Goal: Task Accomplishment & Management: Use online tool/utility

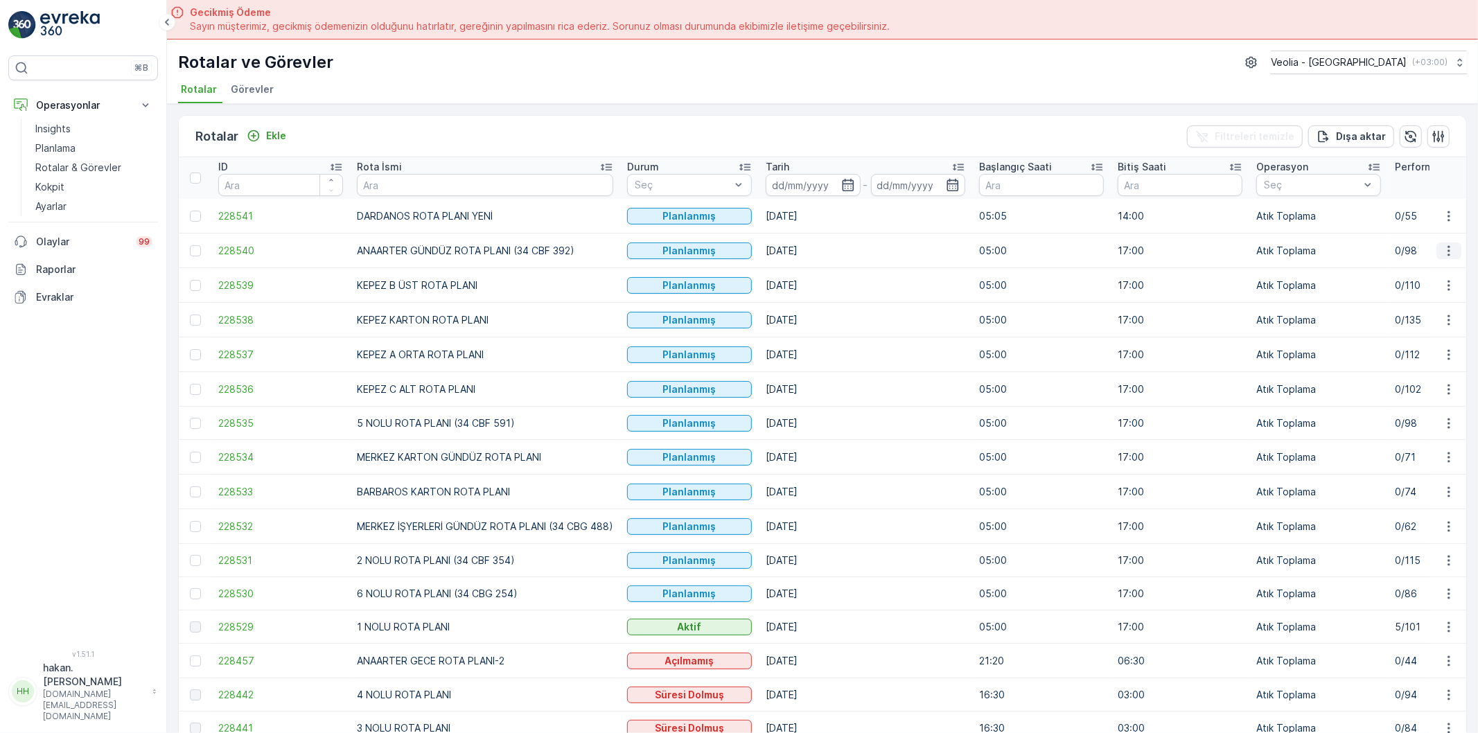
click at [1448, 246] on icon "button" at bounding box center [1449, 250] width 2 height 10
click at [1409, 330] on span "Atanan Kişiyi Değiştir" at bounding box center [1410, 329] width 97 height 14
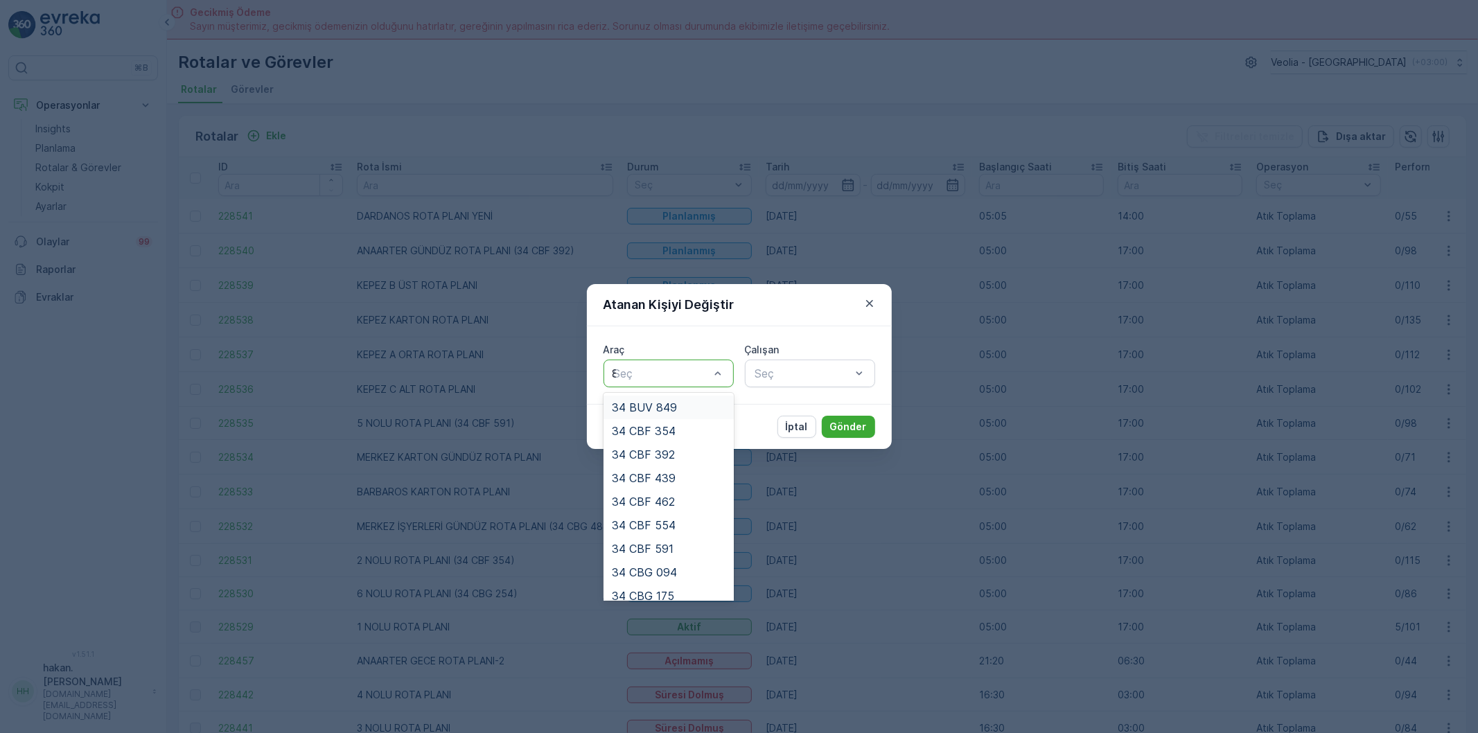
type input "88"
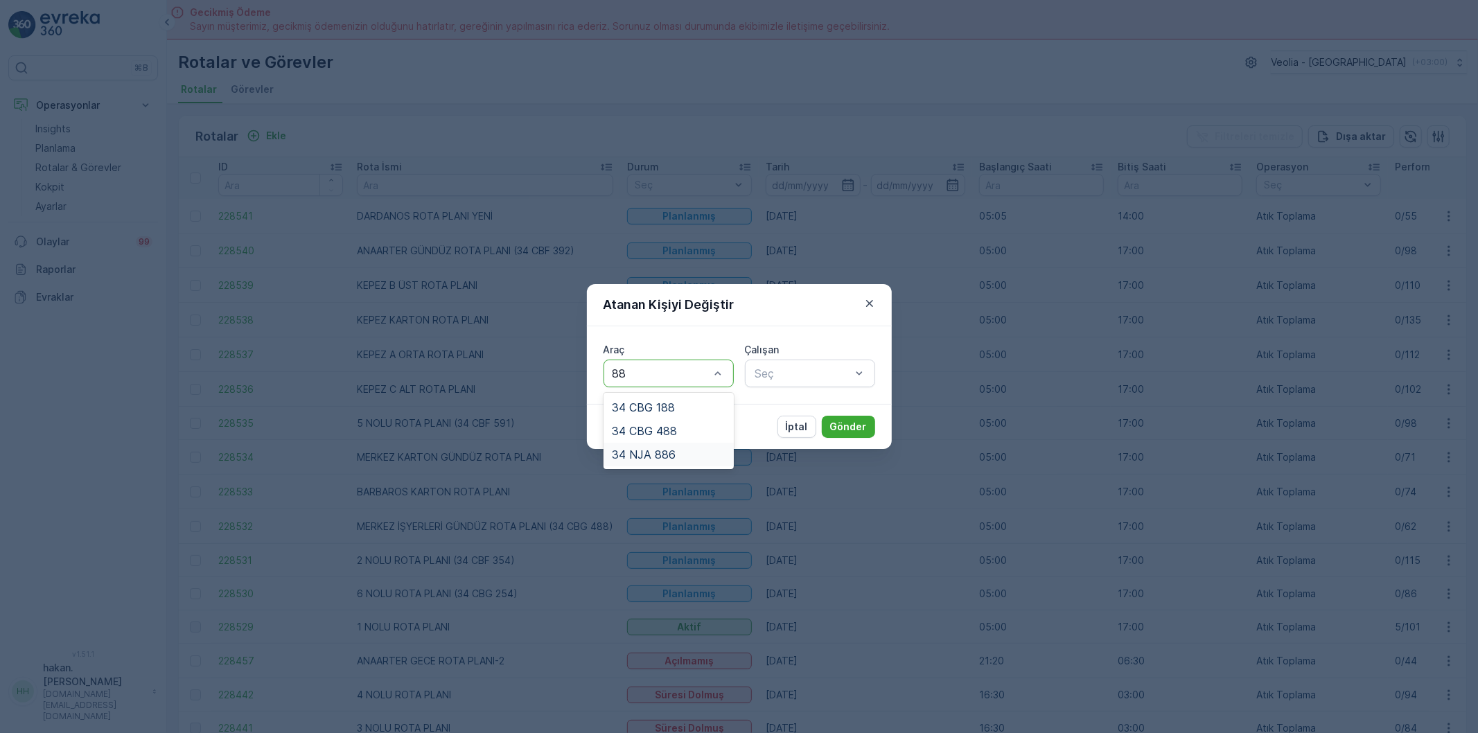
click at [660, 460] on span "34 NJA 886" at bounding box center [644, 454] width 64 height 12
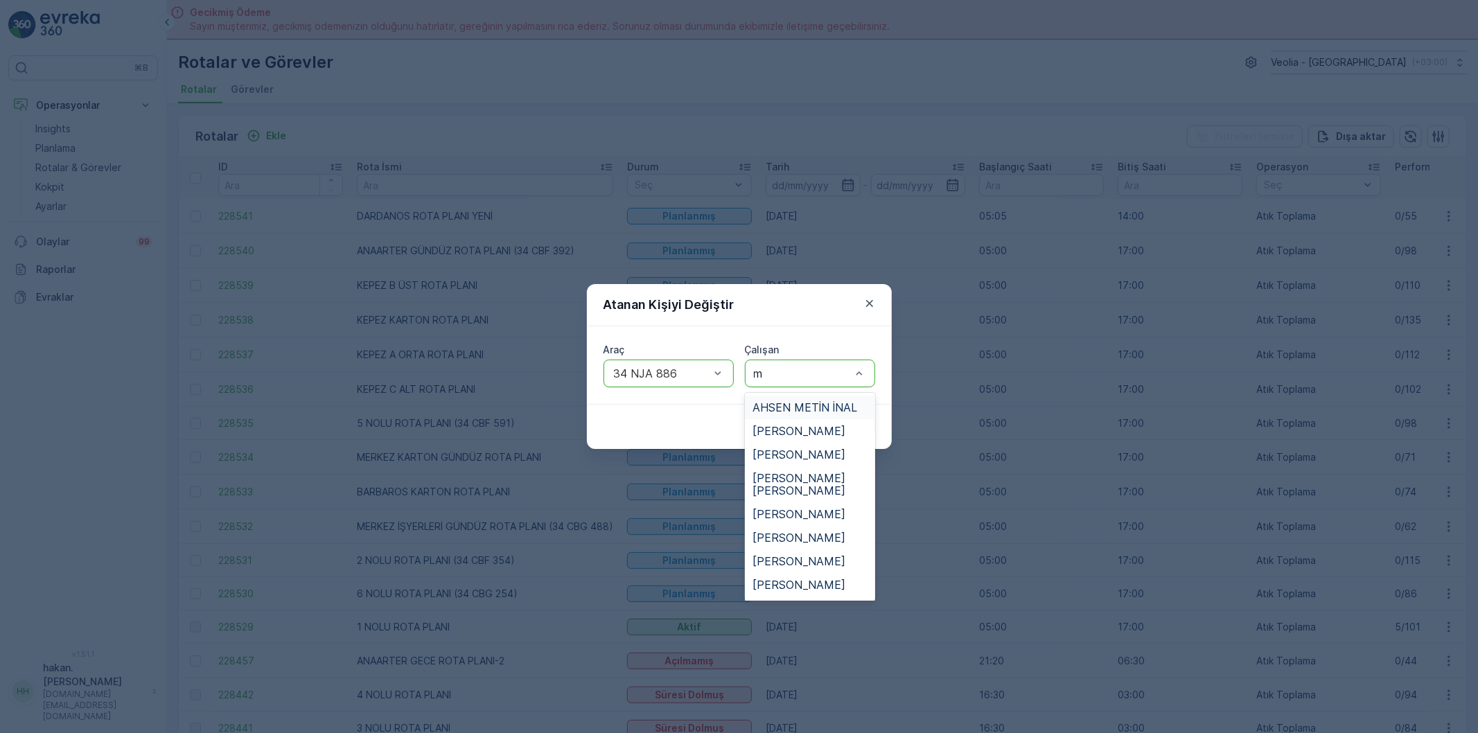
type input "me"
click at [826, 502] on span "[PERSON_NAME]" at bounding box center [799, 502] width 93 height 12
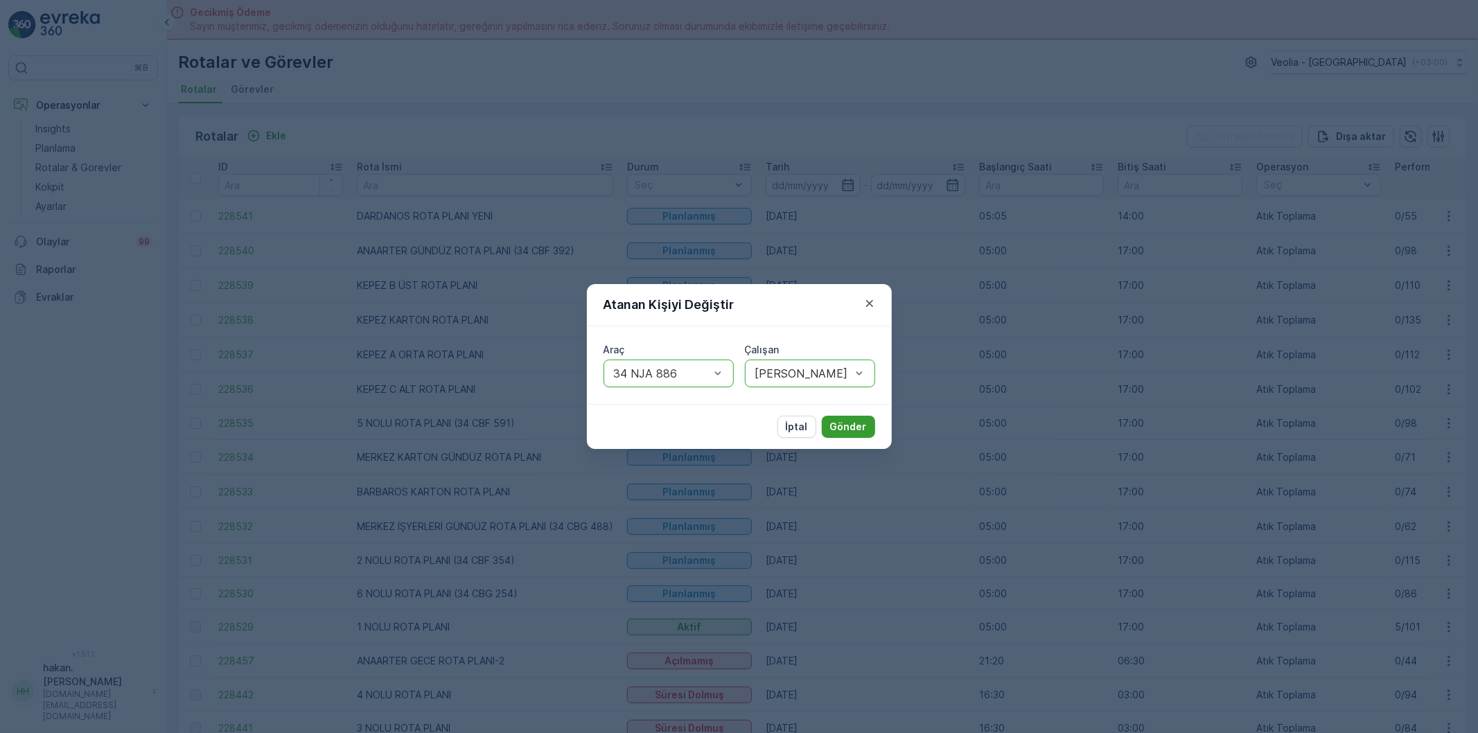
click at [852, 421] on p "Gönder" at bounding box center [848, 427] width 37 height 14
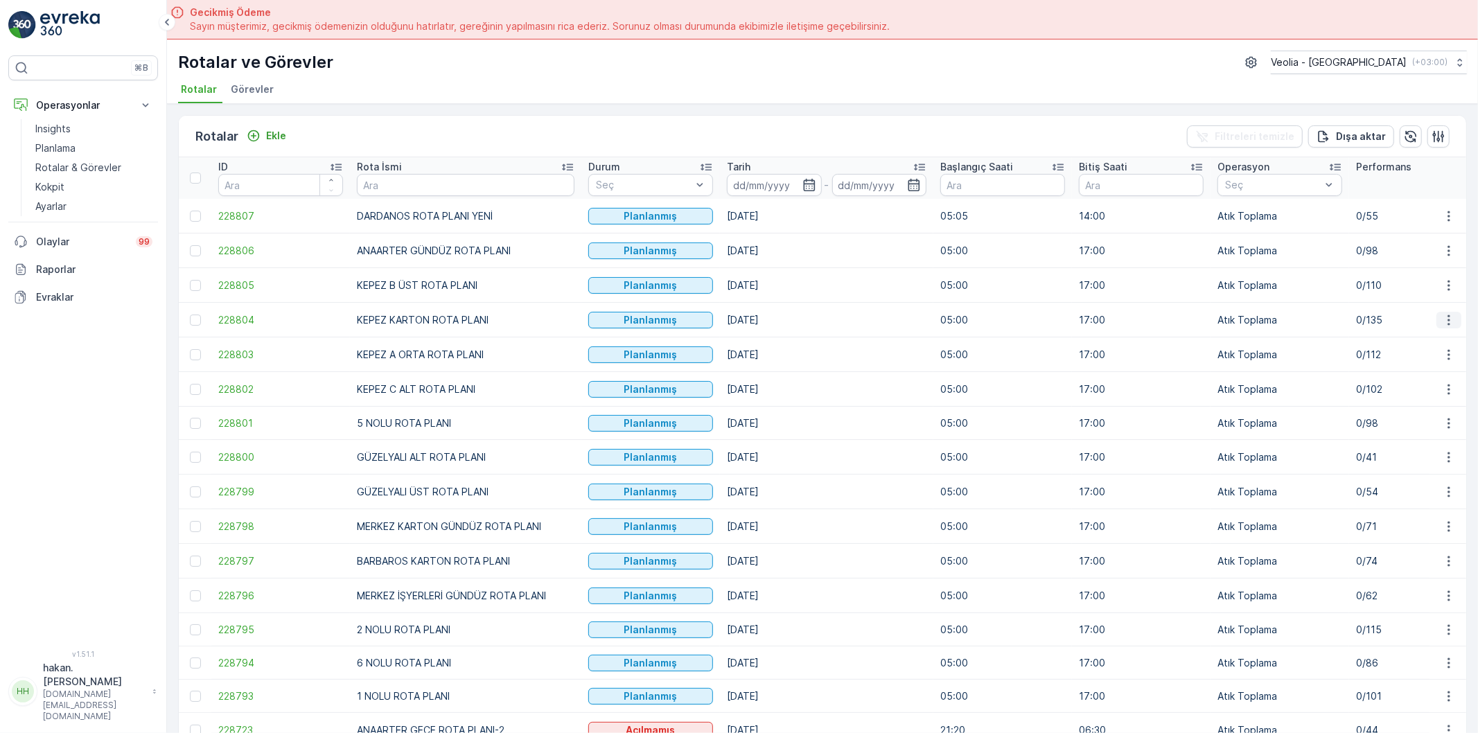
click at [1448, 319] on icon "button" at bounding box center [1449, 320] width 14 height 14
click at [1410, 396] on span "Atanan Kişiyi Değiştir" at bounding box center [1410, 399] width 97 height 14
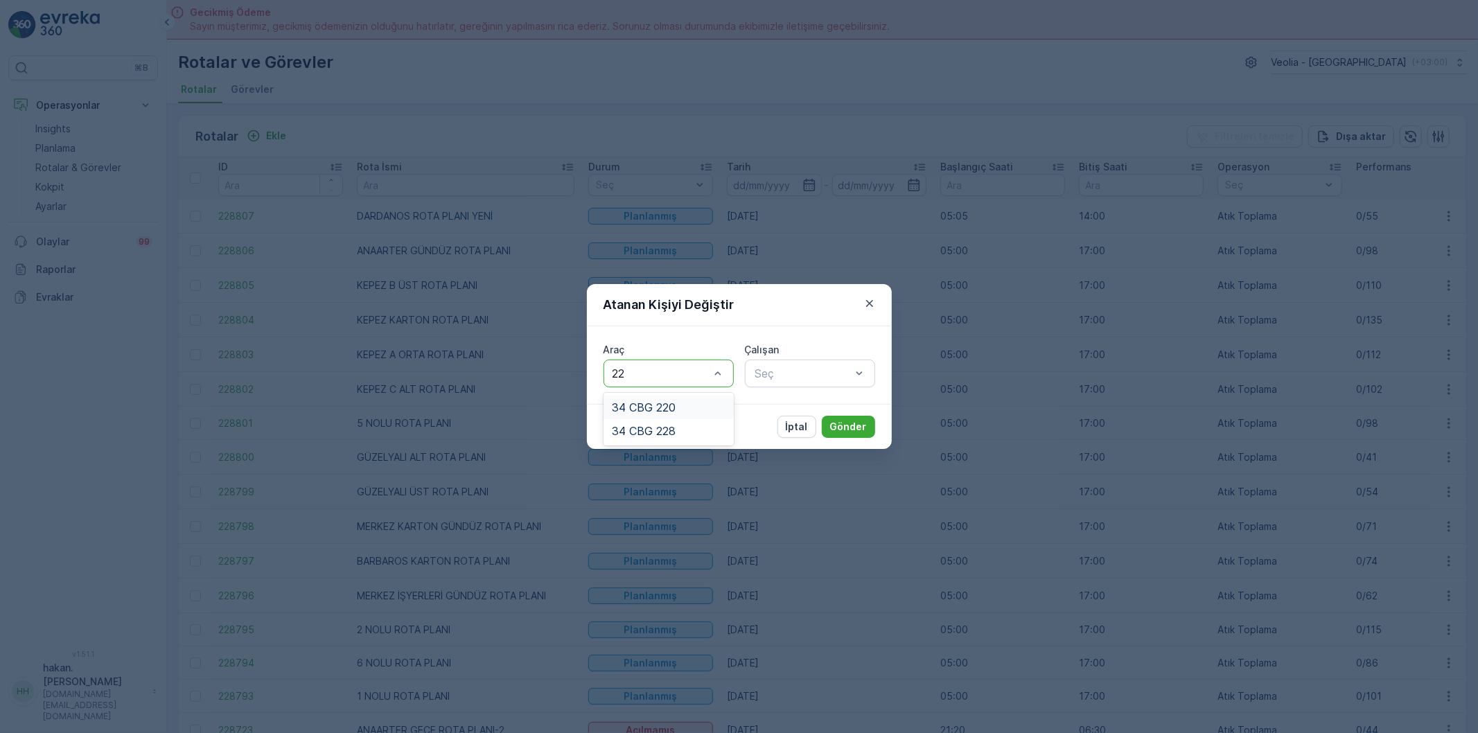
type input "220"
click at [661, 409] on span "34 CBG 220" at bounding box center [644, 407] width 64 height 12
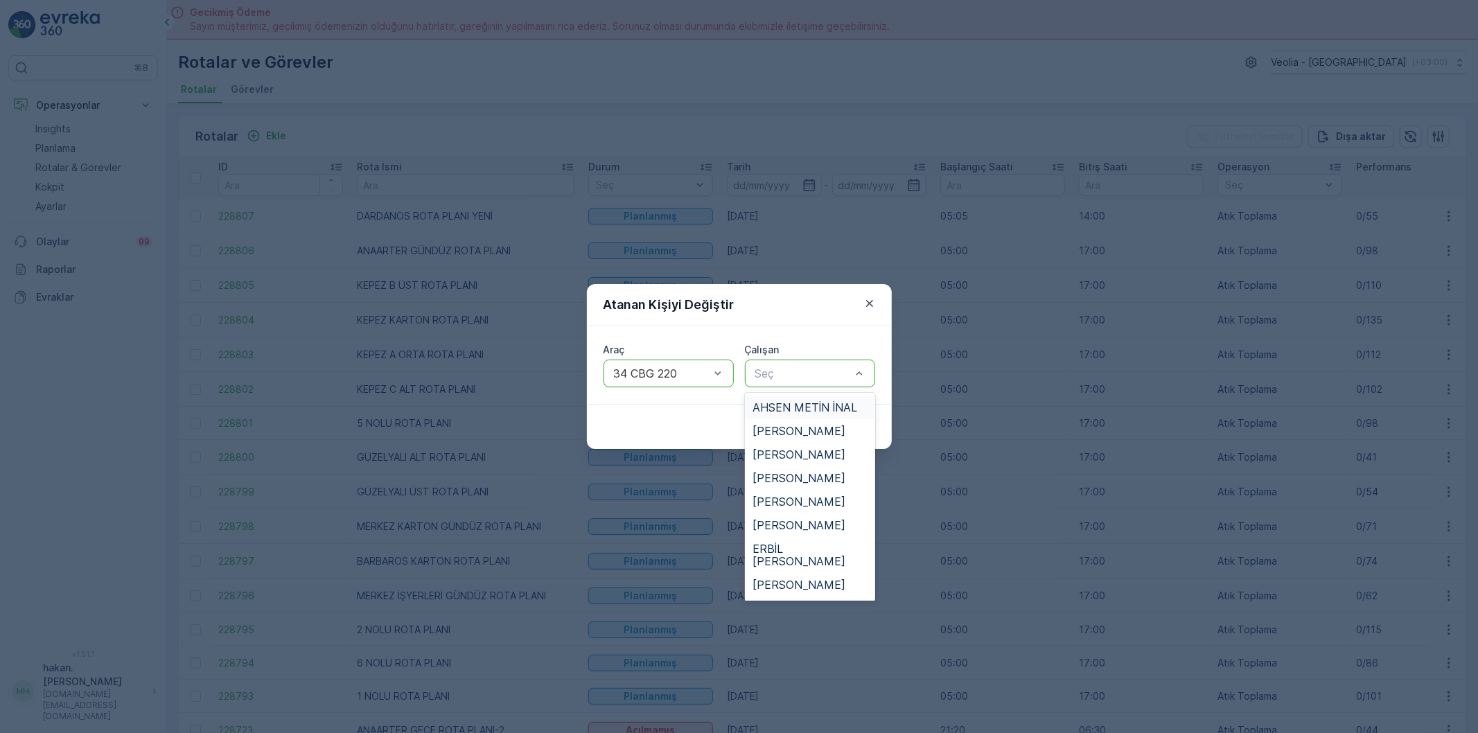
click at [808, 403] on span "AHSEN METİN İNAL" at bounding box center [805, 407] width 105 height 12
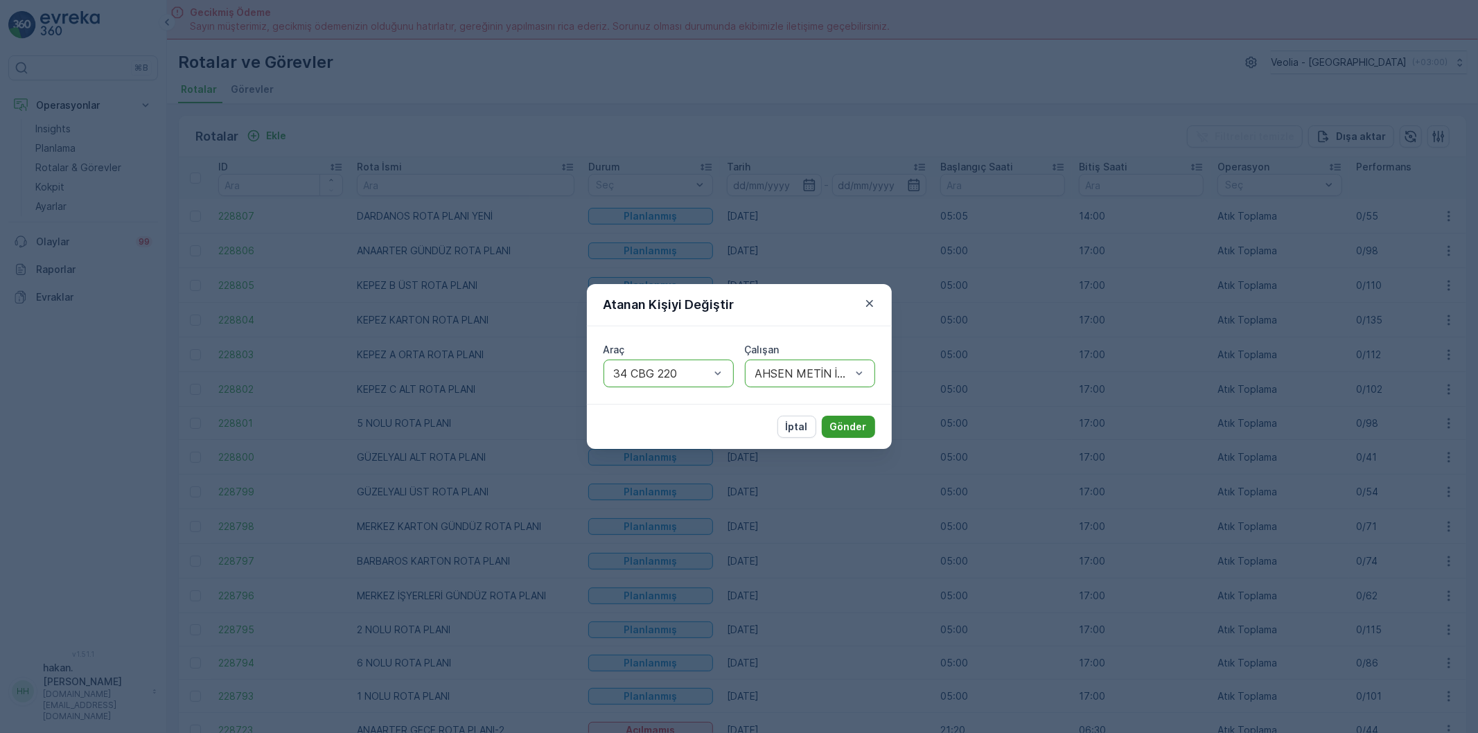
click at [855, 426] on p "Gönder" at bounding box center [848, 427] width 37 height 14
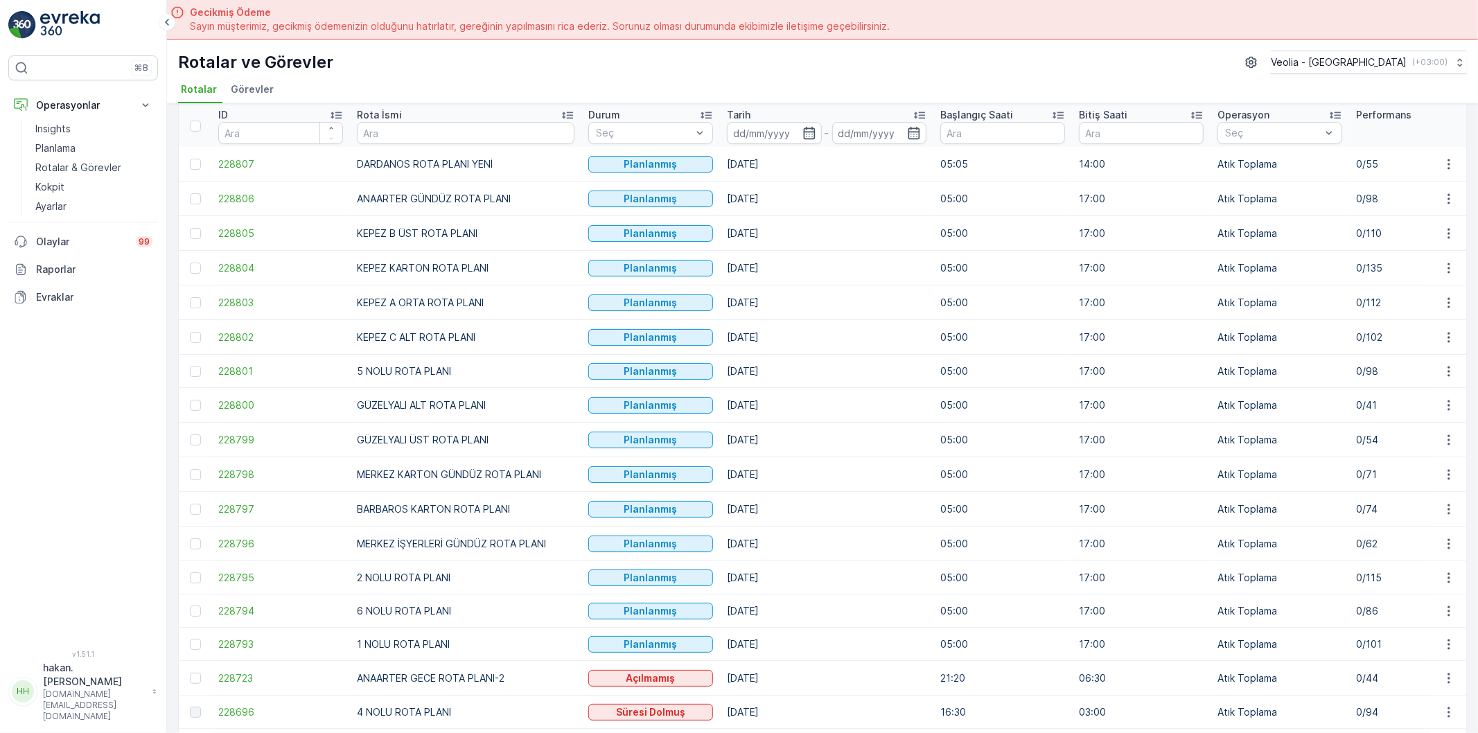
scroll to position [77, 0]
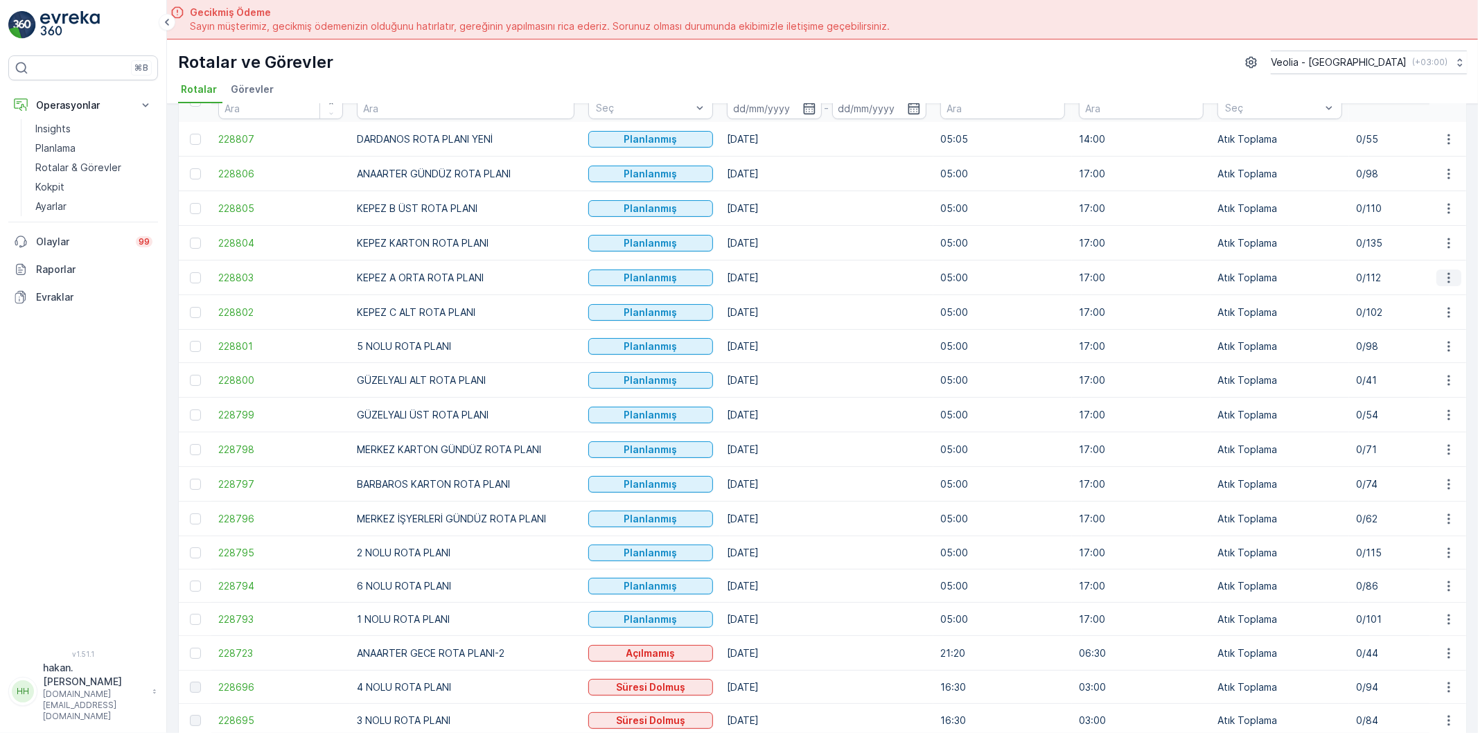
click at [1448, 278] on icon "button" at bounding box center [1449, 278] width 14 height 14
click at [1408, 362] on span "Atanan Kişiyi Değiştir" at bounding box center [1410, 358] width 97 height 14
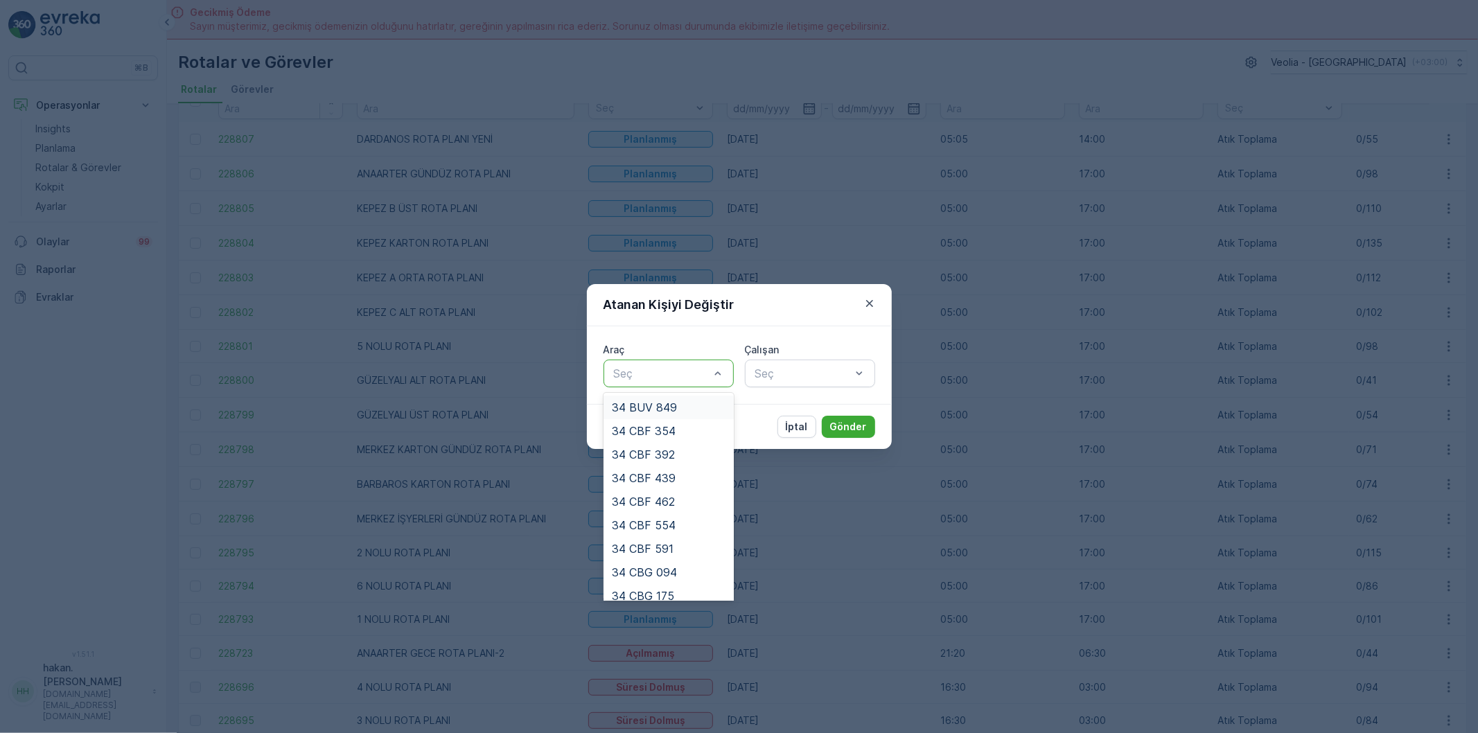
click at [659, 383] on div "Seç" at bounding box center [669, 374] width 130 height 28
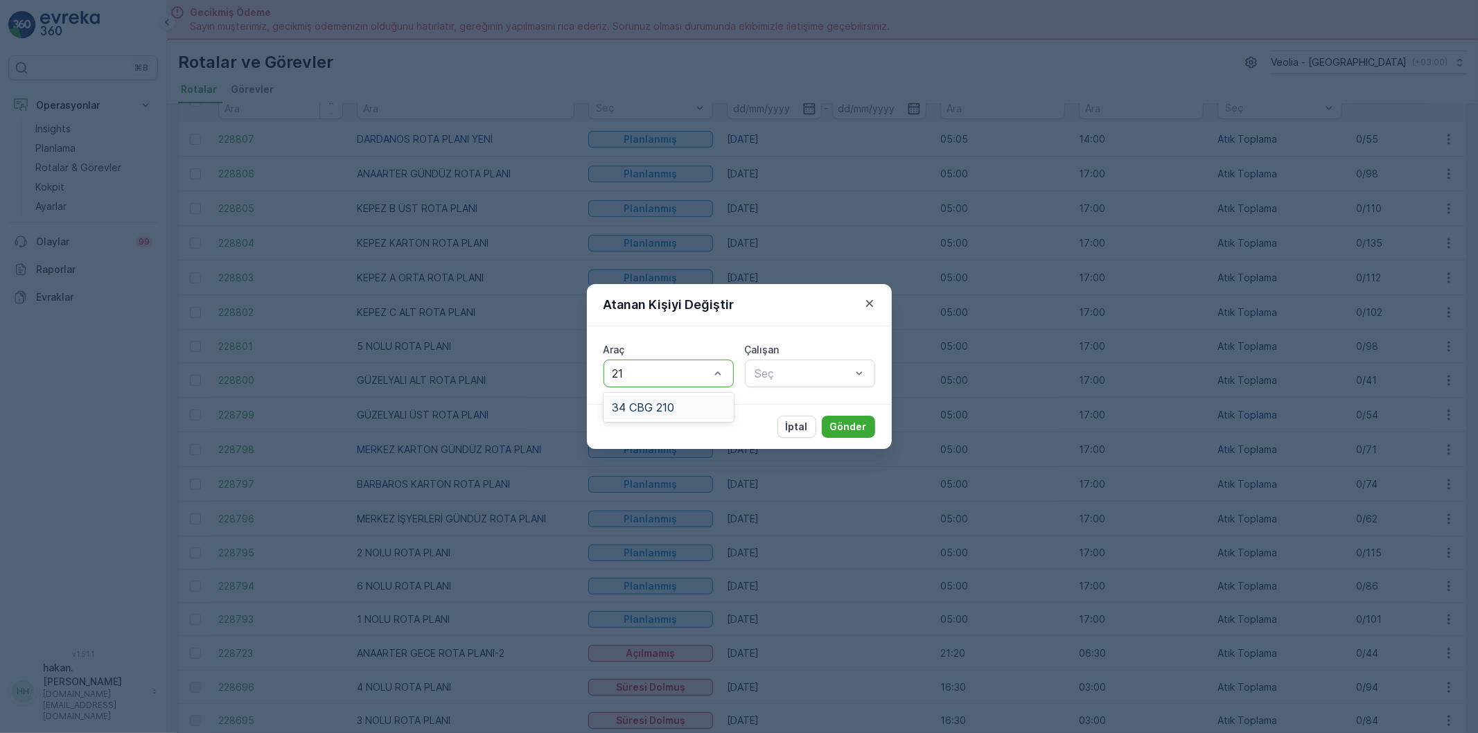
type input "210"
click at [670, 410] on span "34 CBG 210" at bounding box center [643, 407] width 62 height 12
type input "hasa"
click at [785, 427] on span "[PERSON_NAME]" at bounding box center [799, 431] width 93 height 12
click at [857, 423] on p "Gönder" at bounding box center [848, 427] width 37 height 14
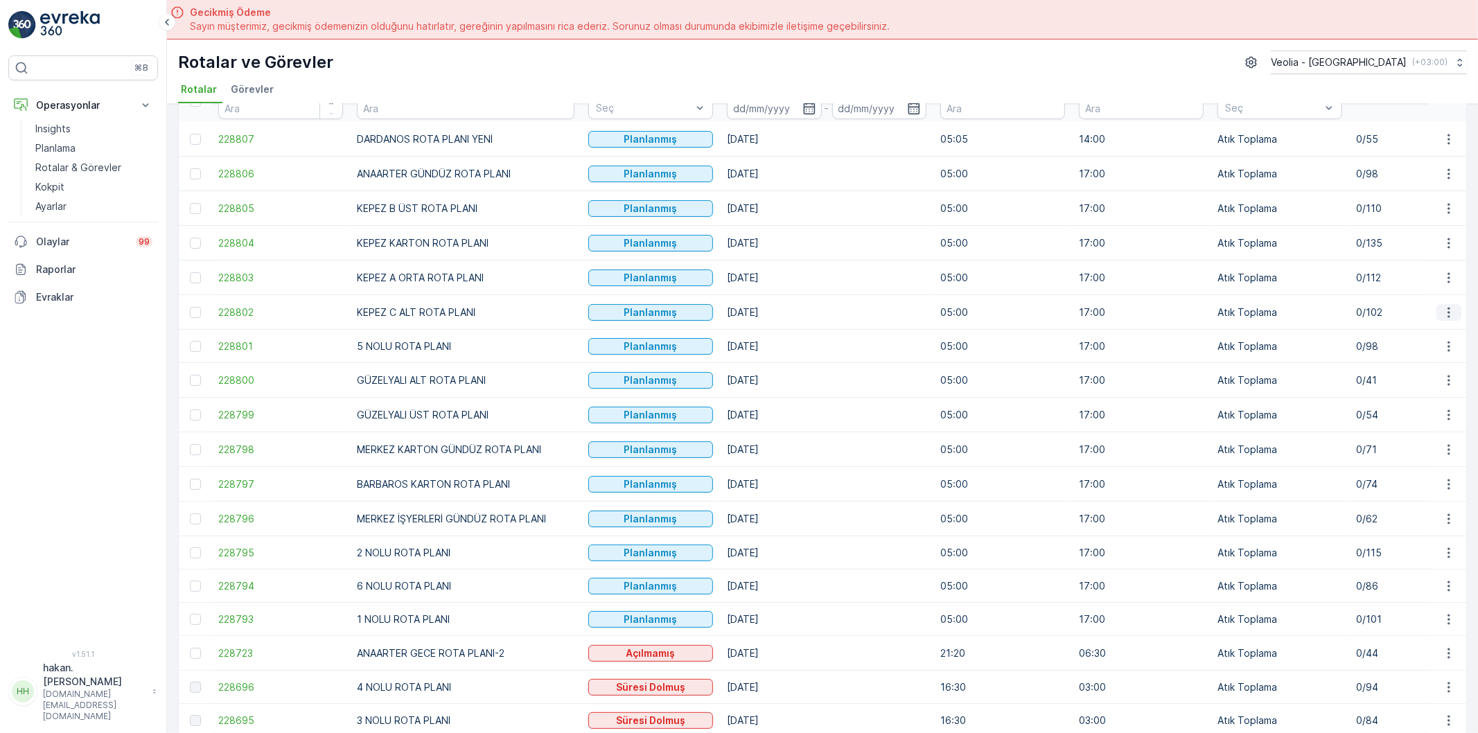
click at [1448, 310] on icon "button" at bounding box center [1449, 312] width 2 height 10
click at [1396, 391] on span "Atanan Kişiyi Değiştir" at bounding box center [1410, 393] width 97 height 14
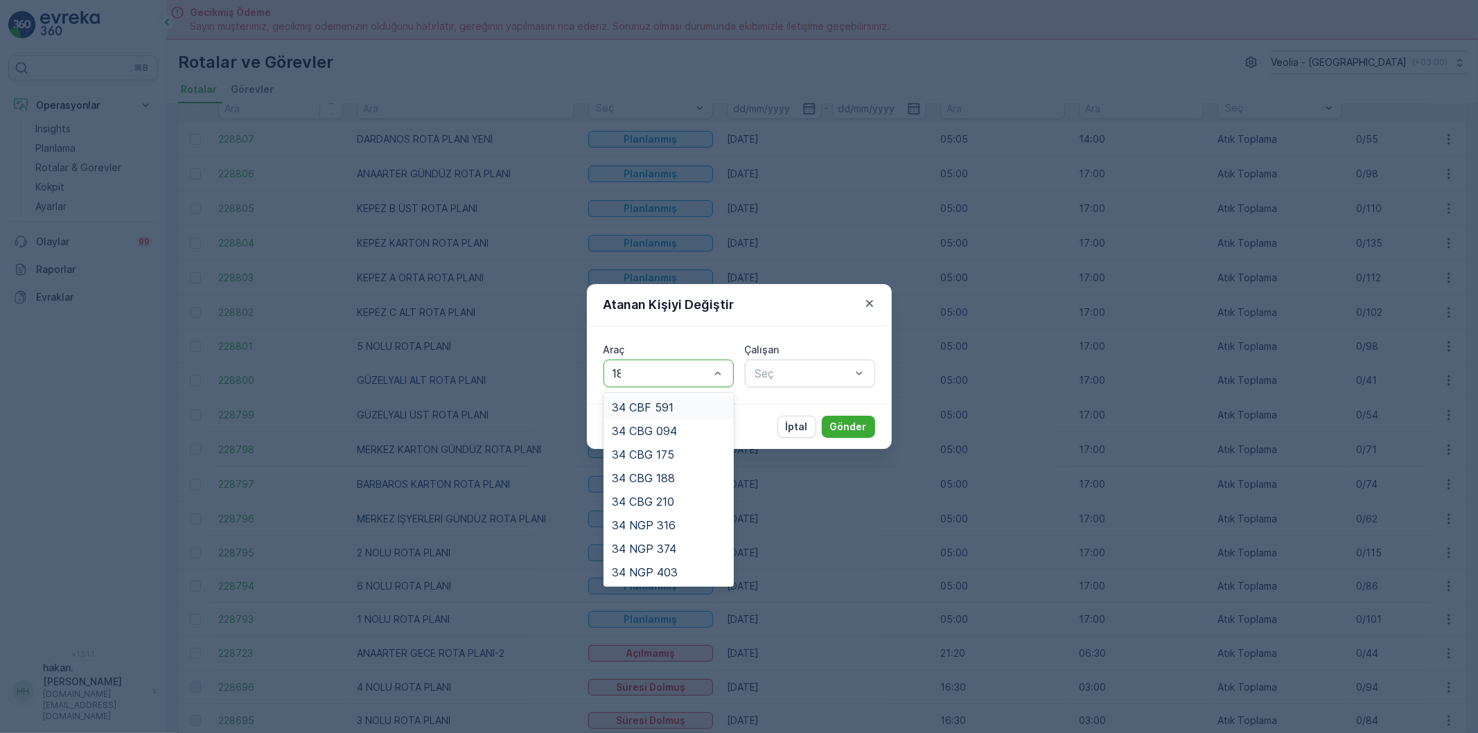
type input "188"
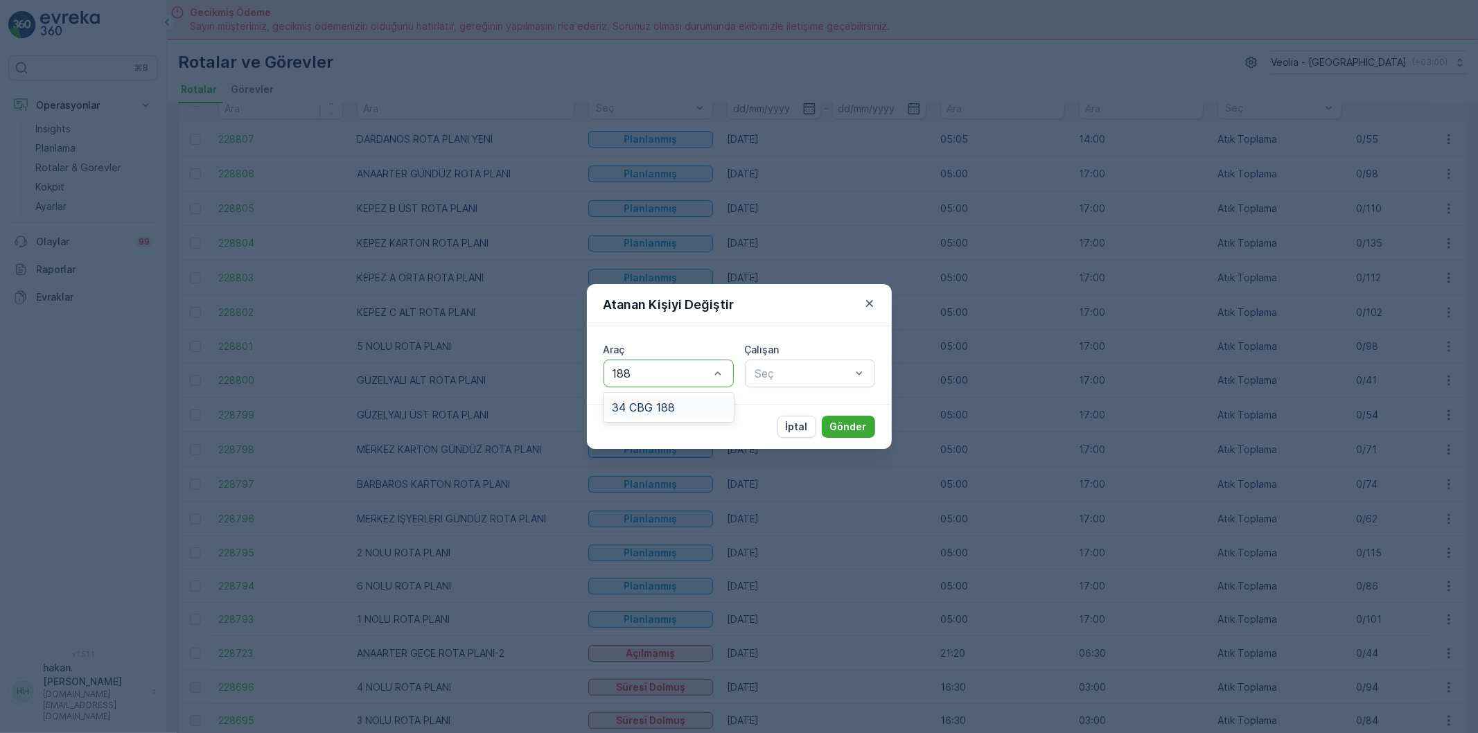
click at [636, 402] on span "34 CBG 188" at bounding box center [643, 407] width 63 height 12
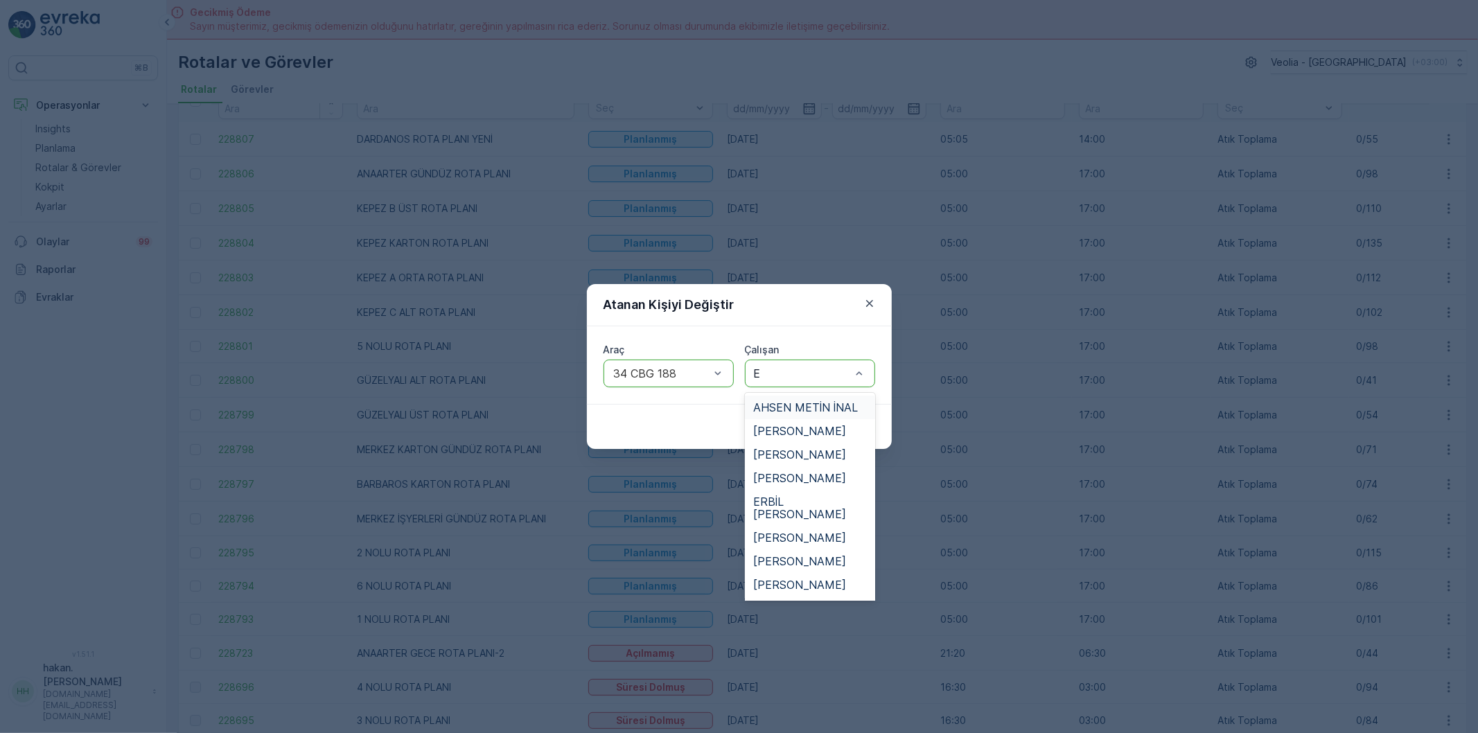
type input "ER"
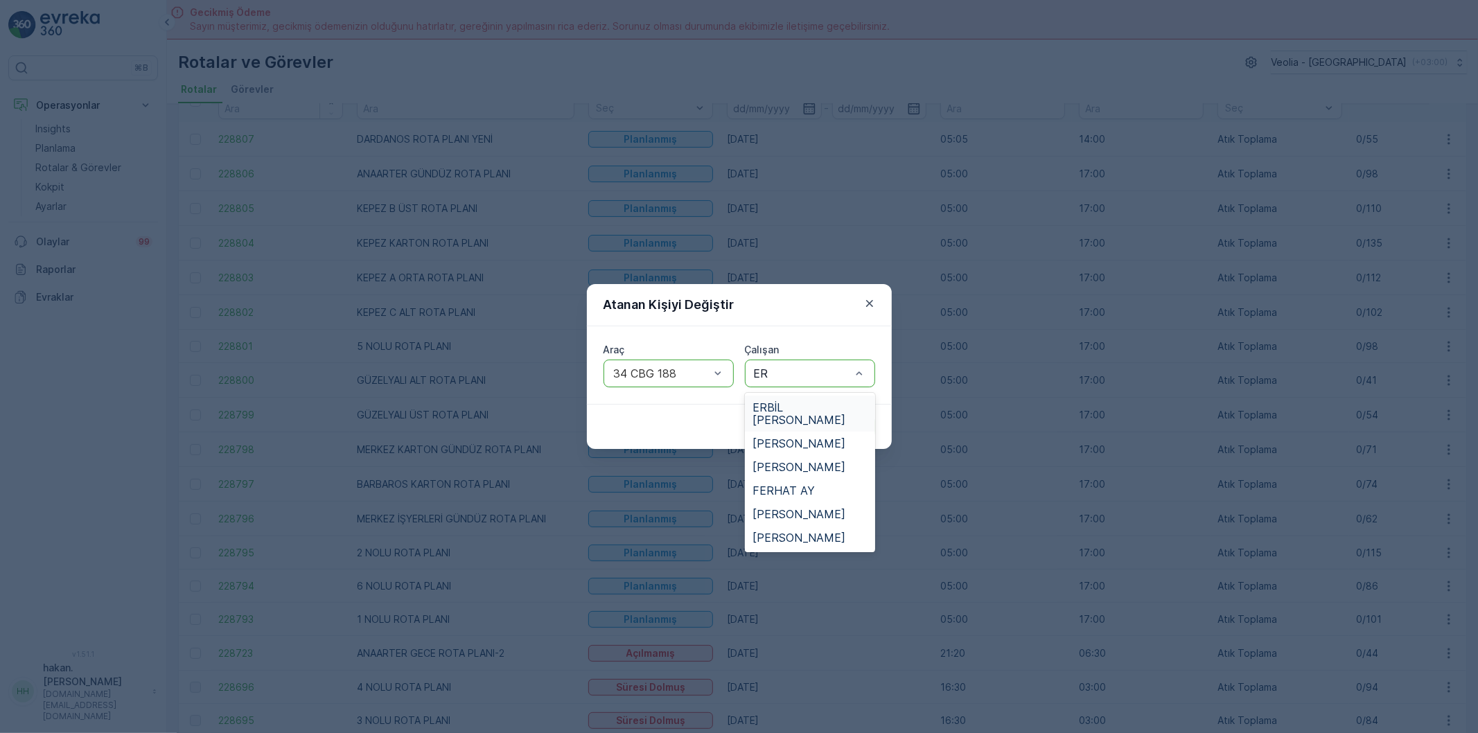
click at [767, 401] on span "ERBİL [PERSON_NAME]" at bounding box center [810, 413] width 114 height 25
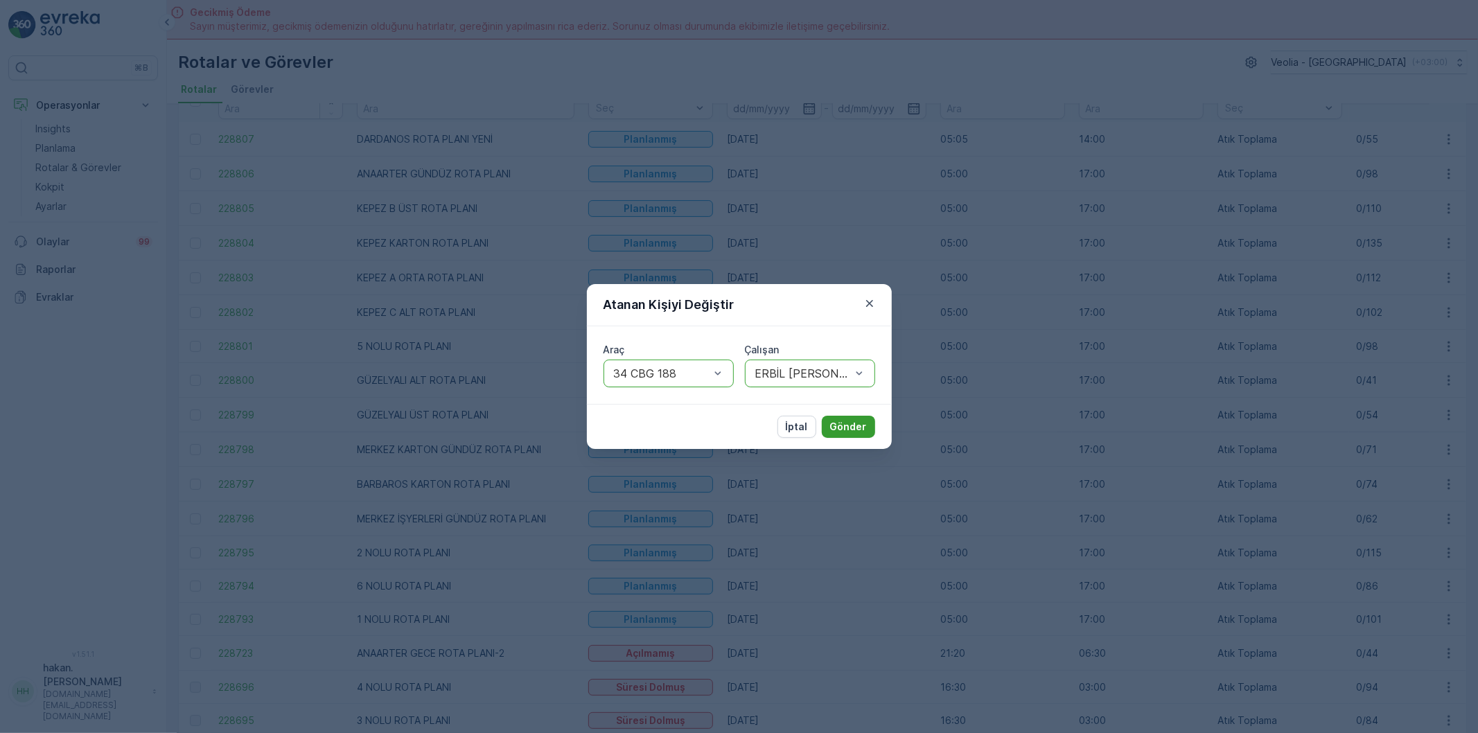
click at [855, 420] on p "Gönder" at bounding box center [848, 427] width 37 height 14
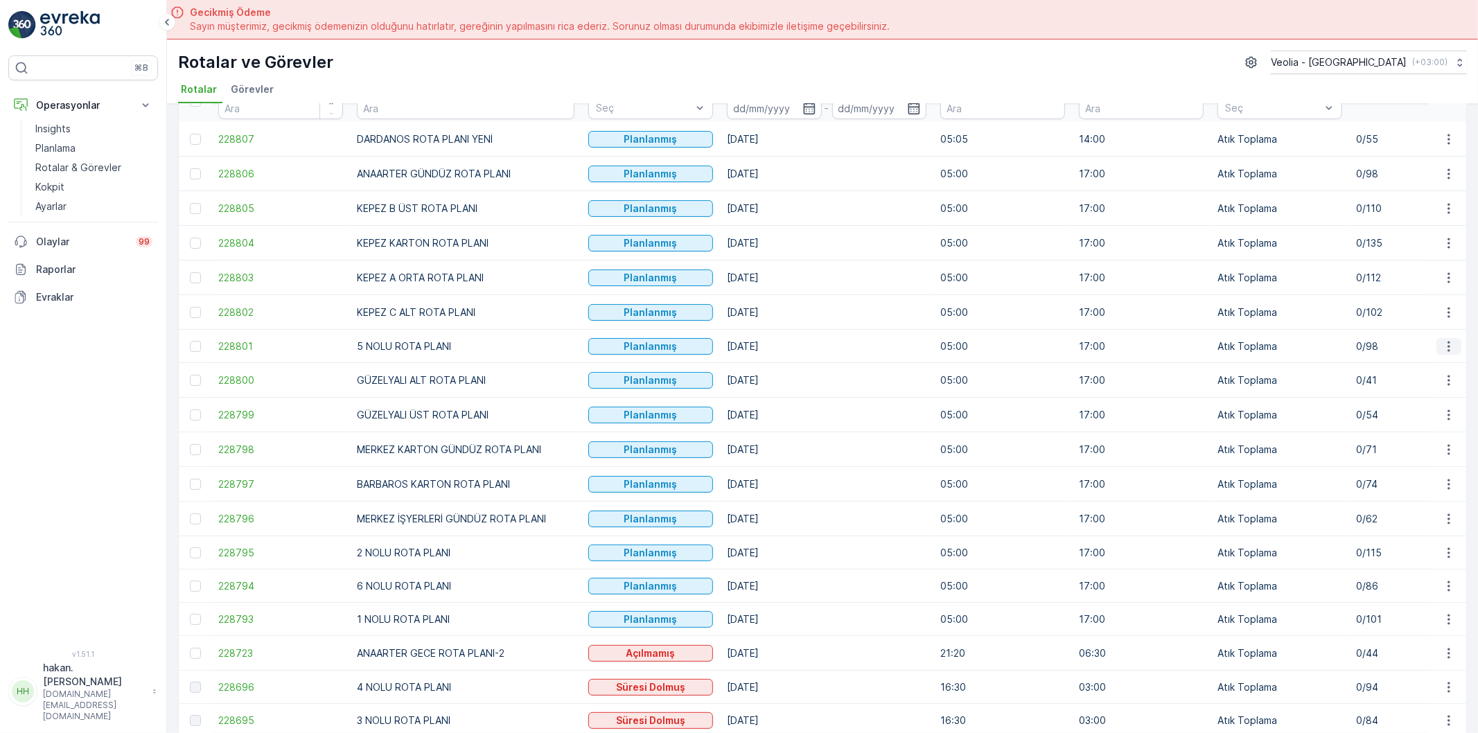
click at [1448, 345] on icon "button" at bounding box center [1449, 347] width 14 height 14
click at [1394, 421] on span "Atanan Kişiyi Değiştir" at bounding box center [1410, 427] width 97 height 14
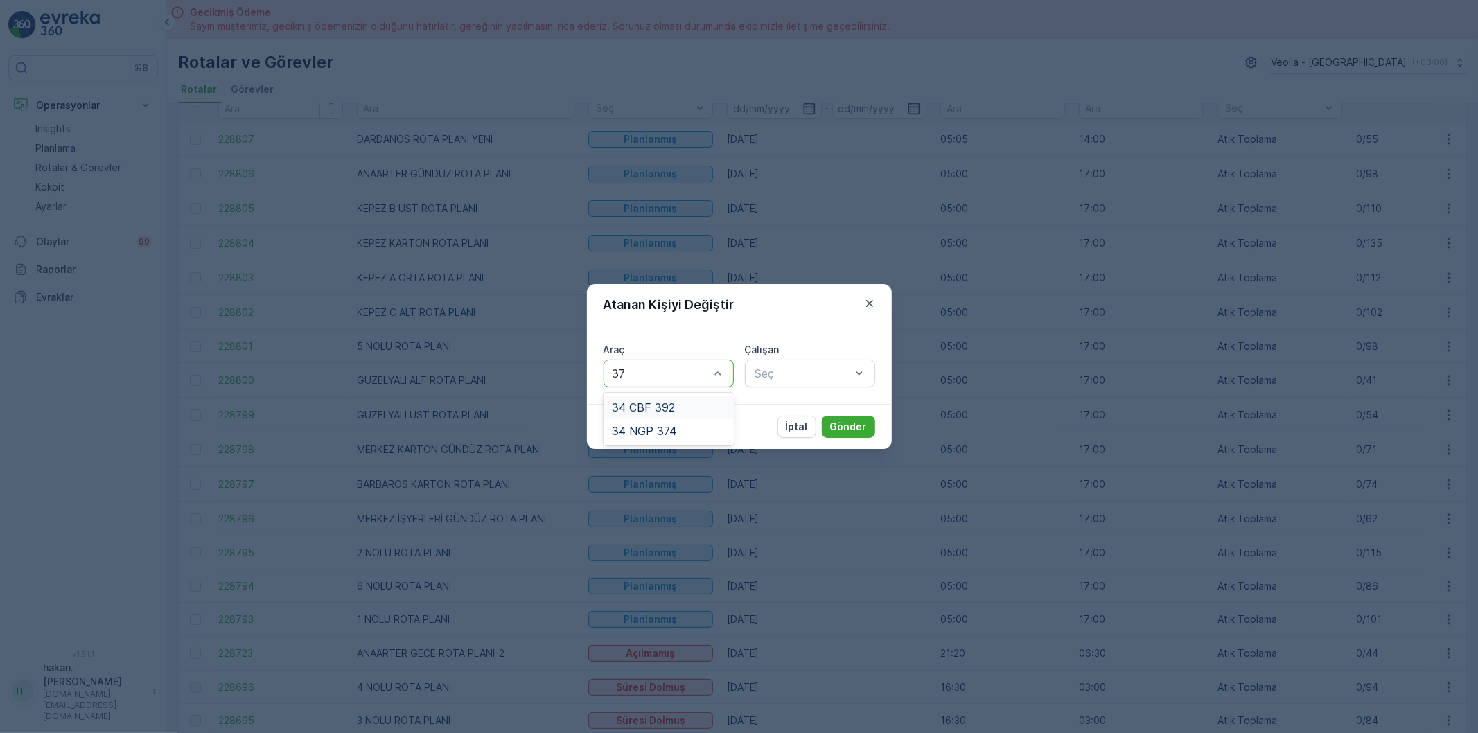
type input "374"
click at [662, 403] on span "34 NGP 374" at bounding box center [644, 407] width 64 height 12
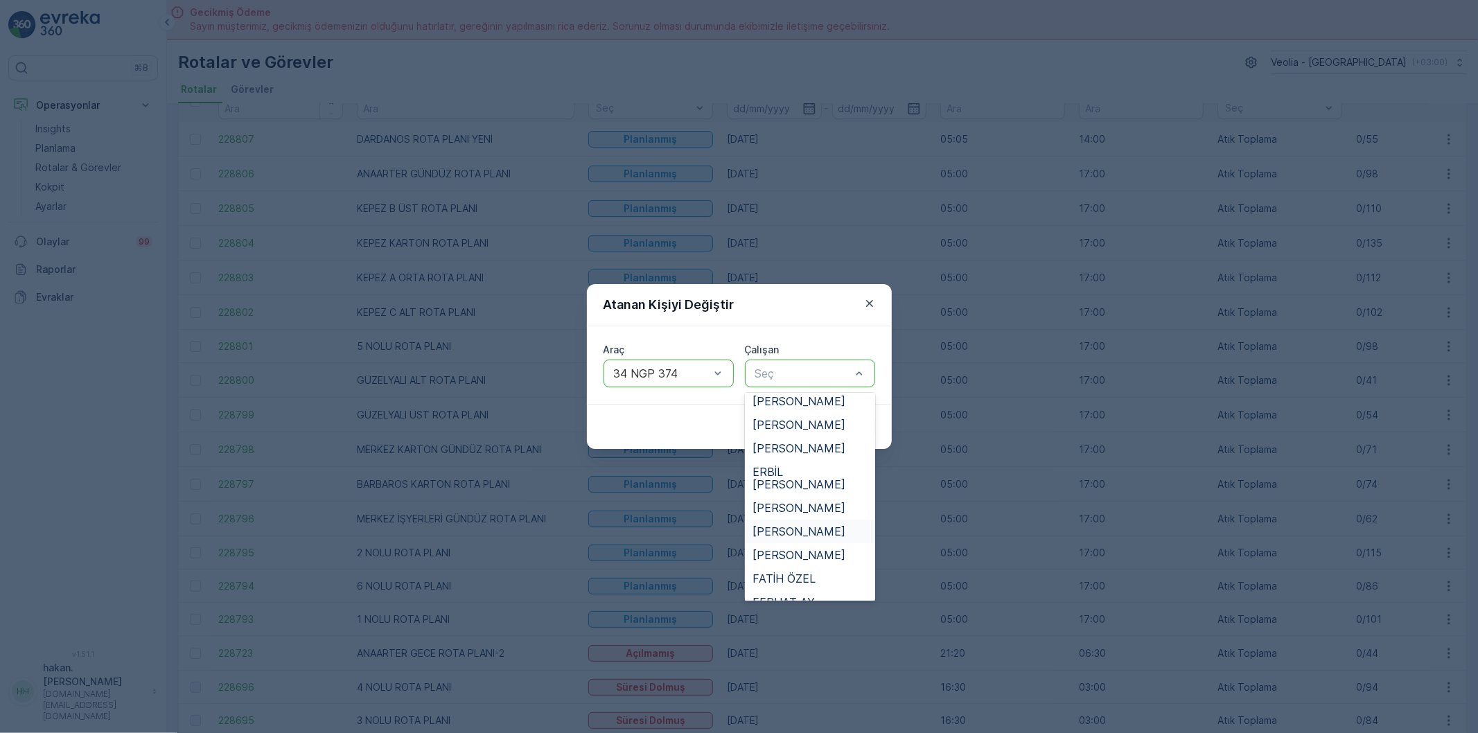
click at [807, 525] on span "[PERSON_NAME]" at bounding box center [799, 531] width 93 height 12
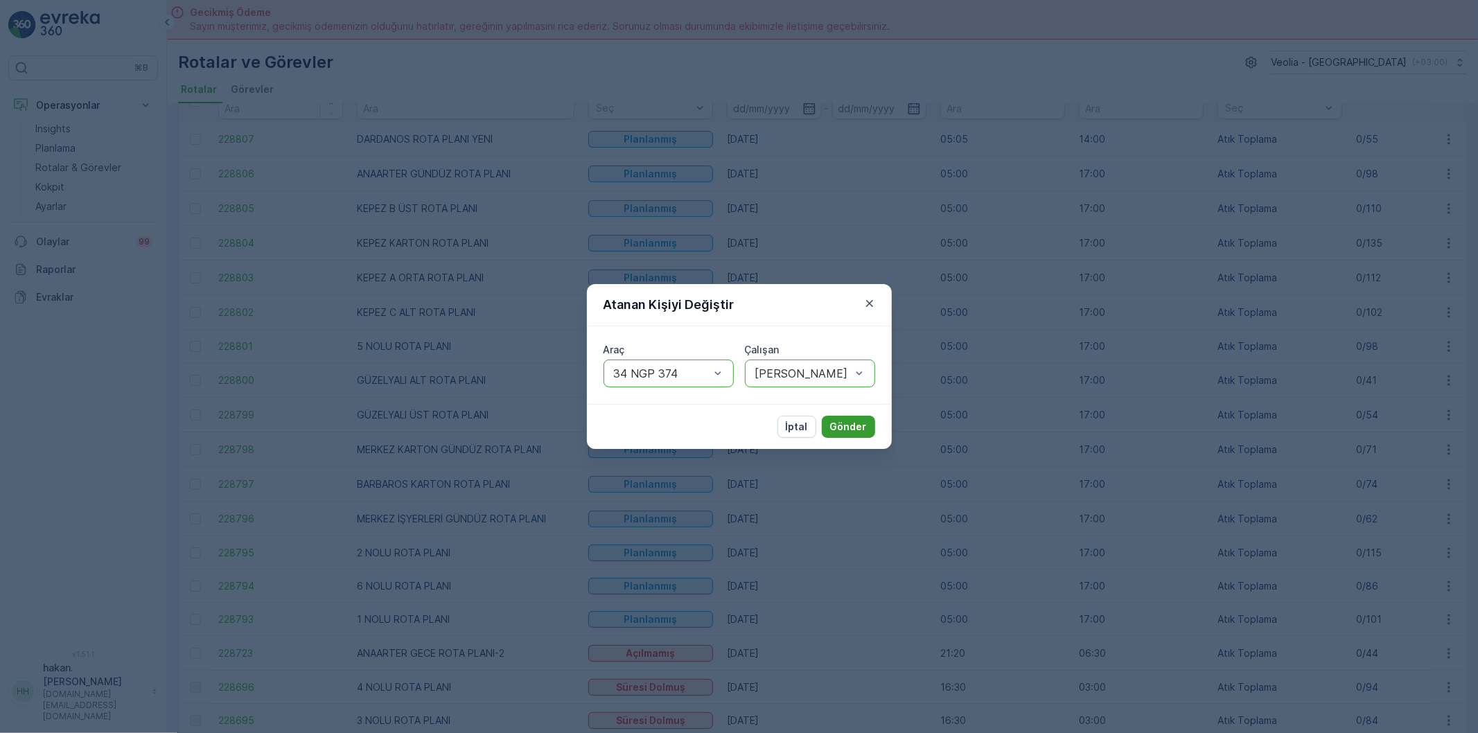
click at [854, 417] on button "Gönder" at bounding box center [848, 427] width 53 height 22
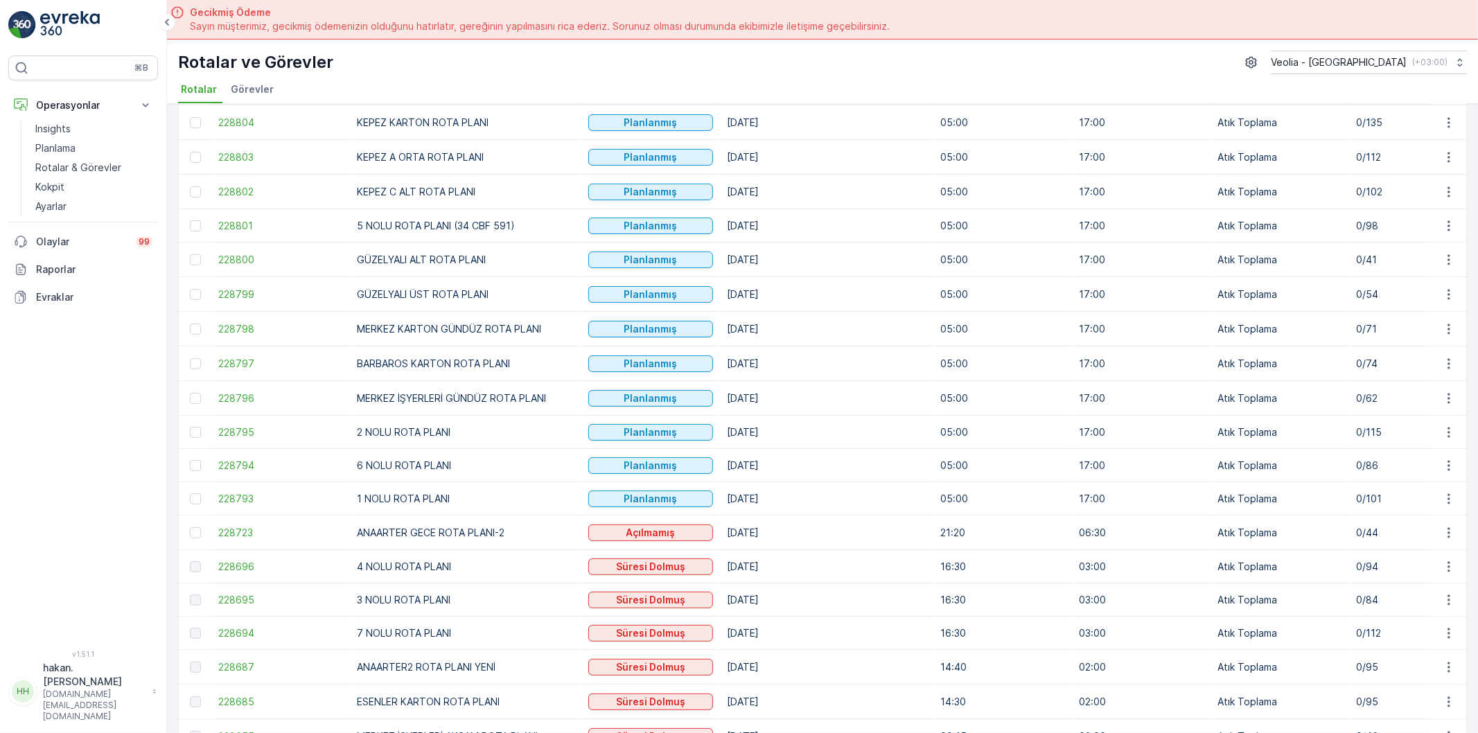
scroll to position [231, 0]
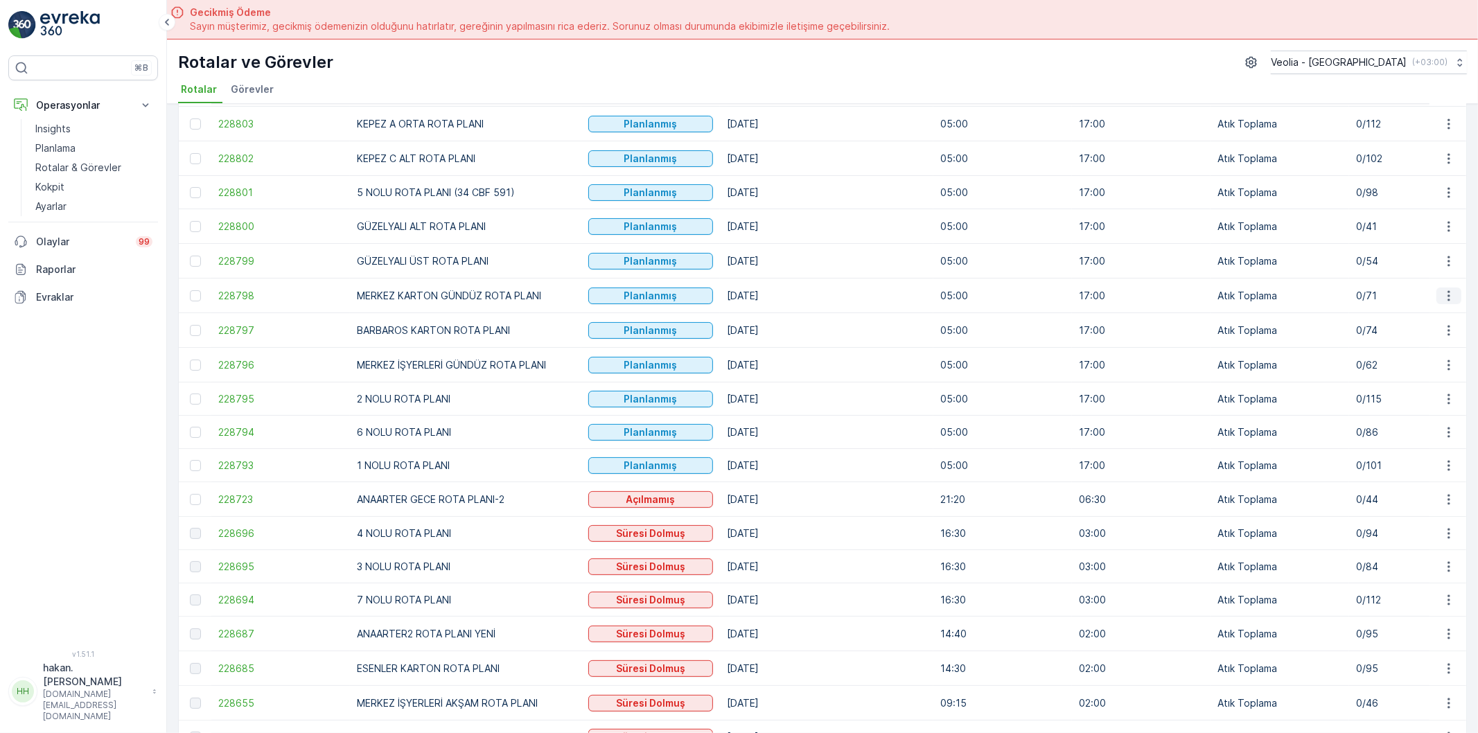
click at [1449, 292] on icon "button" at bounding box center [1449, 296] width 14 height 14
click at [1412, 376] on span "Atanan Kişiyi Değiştir" at bounding box center [1410, 377] width 97 height 14
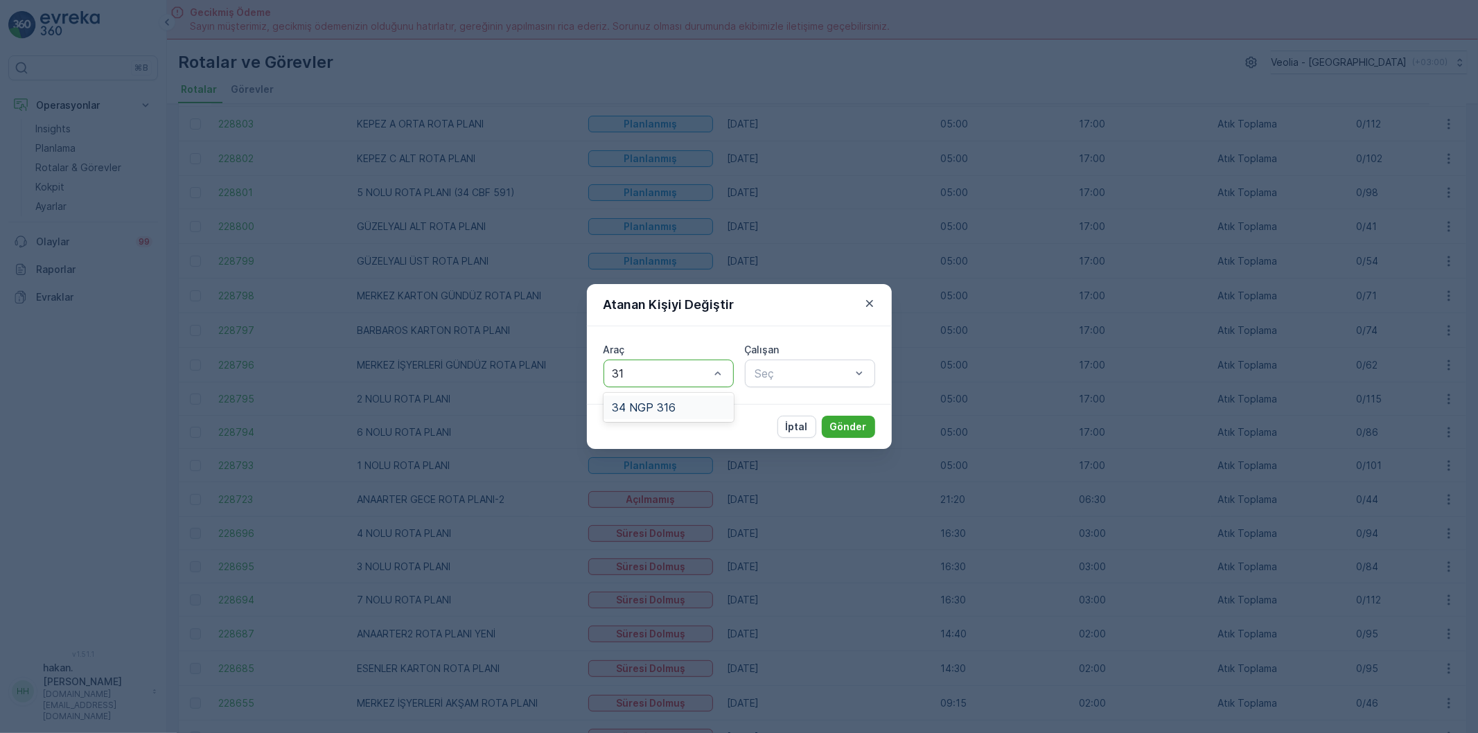
type input "316"
click at [669, 408] on span "34 NGP 316" at bounding box center [644, 407] width 64 height 12
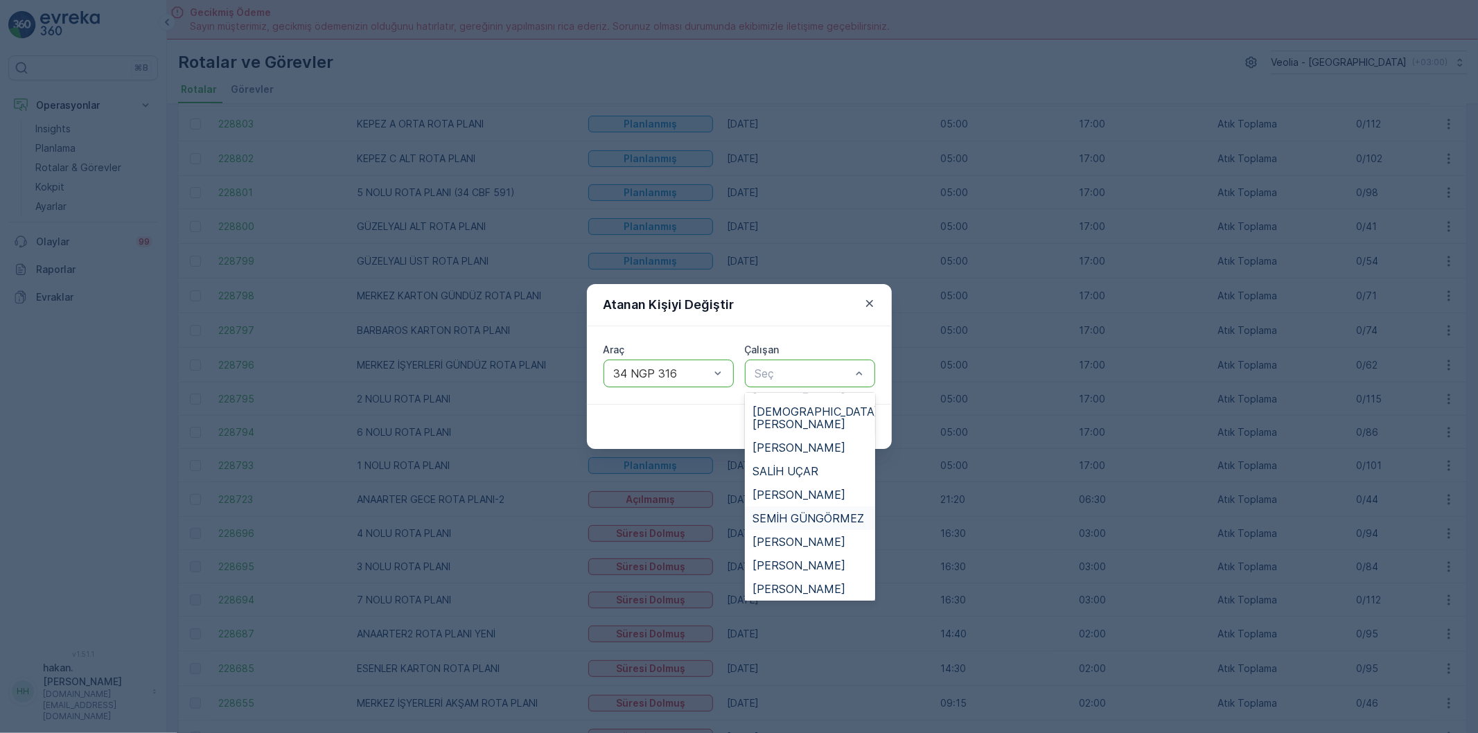
scroll to position [694, 0]
click at [802, 475] on span "[PERSON_NAME]" at bounding box center [799, 481] width 93 height 12
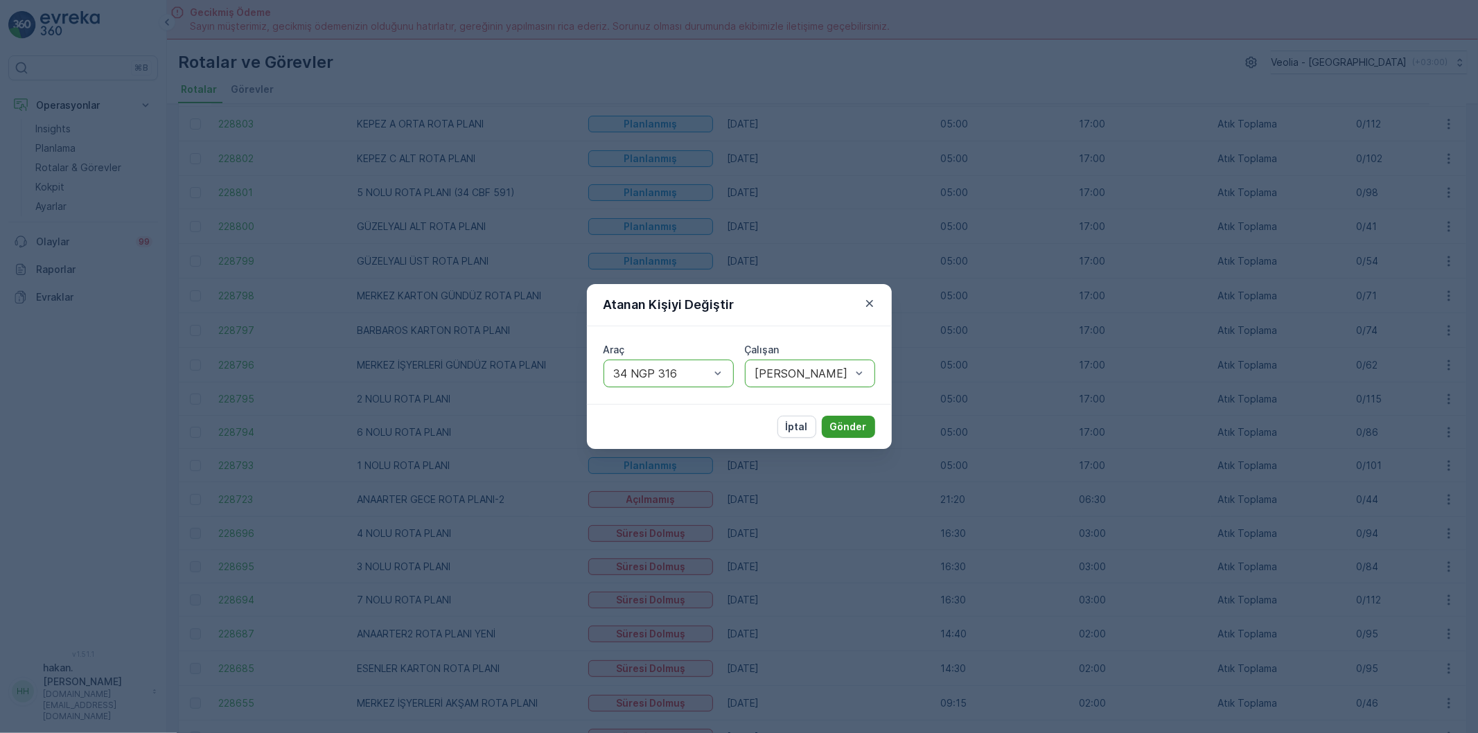
click at [840, 421] on p "Gönder" at bounding box center [848, 427] width 37 height 14
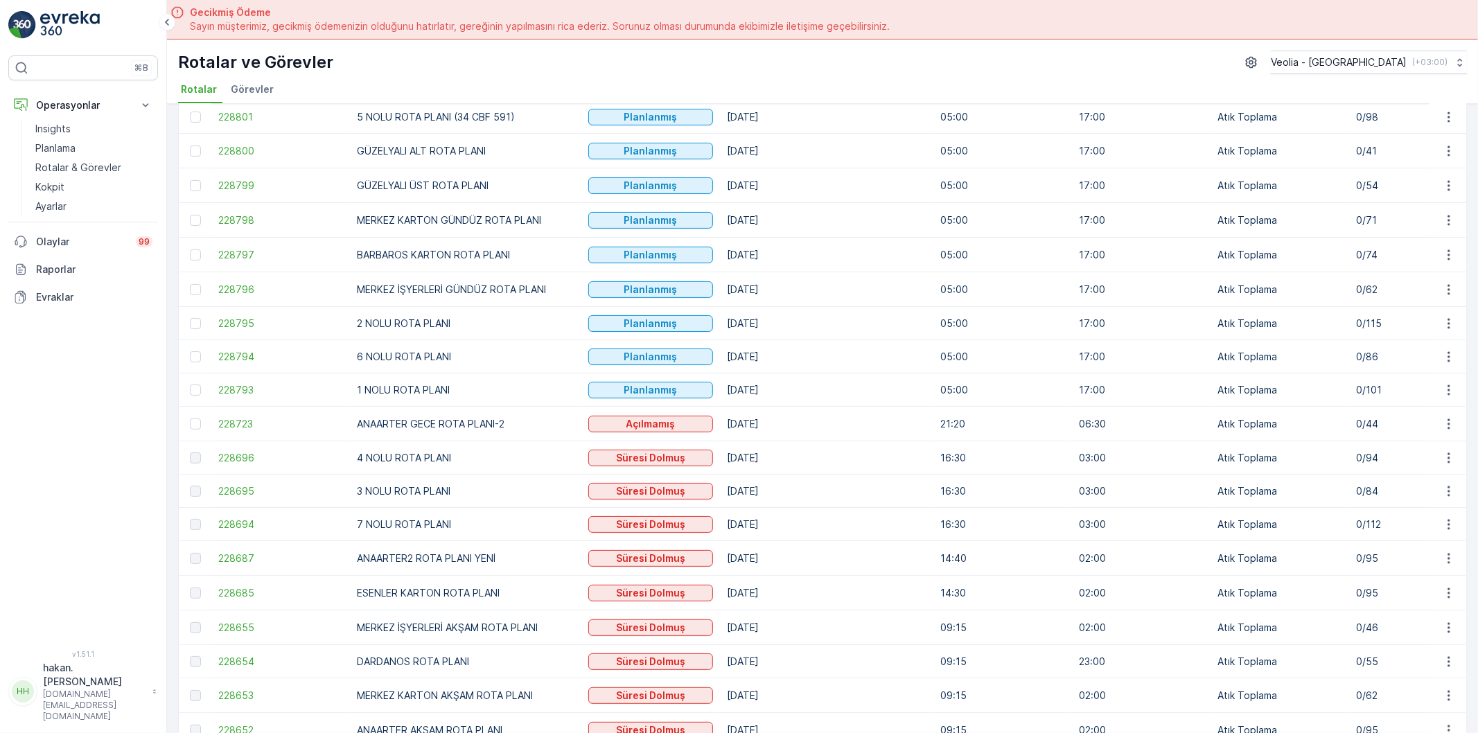
scroll to position [308, 0]
click at [1449, 252] on icon "button" at bounding box center [1449, 254] width 14 height 14
click at [1387, 327] on div "Atanan Kişiyi Değiştir" at bounding box center [1416, 335] width 121 height 19
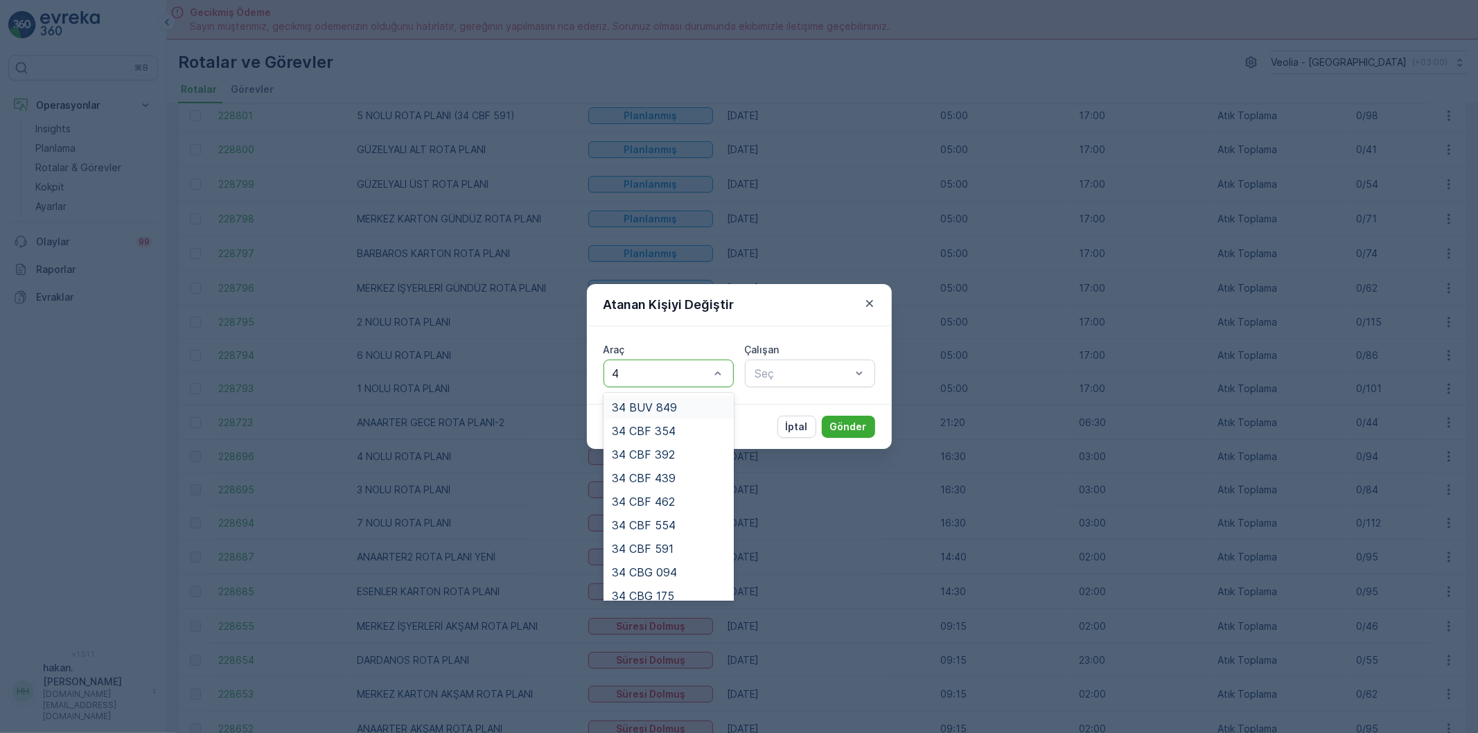
type input "46"
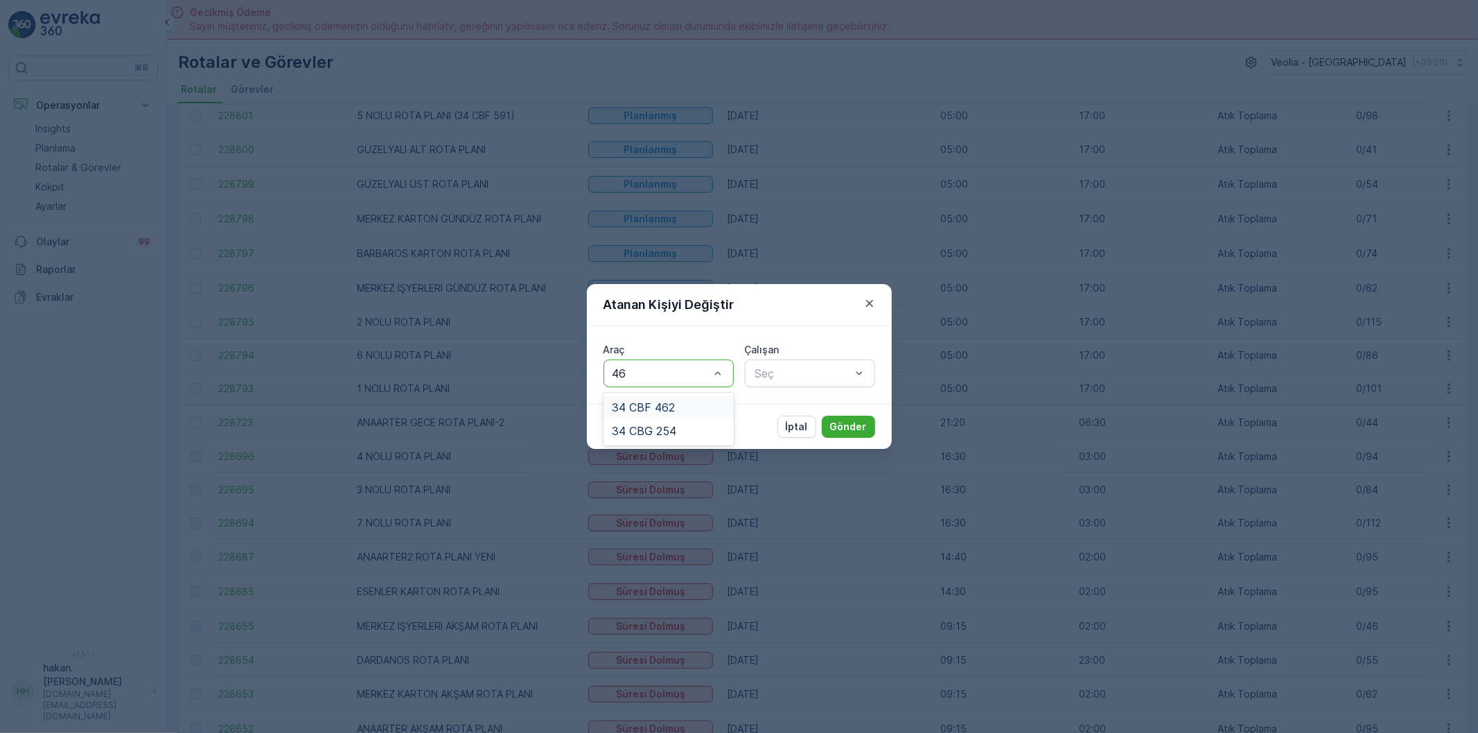
click at [670, 405] on span "34 CBF 462" at bounding box center [643, 407] width 63 height 12
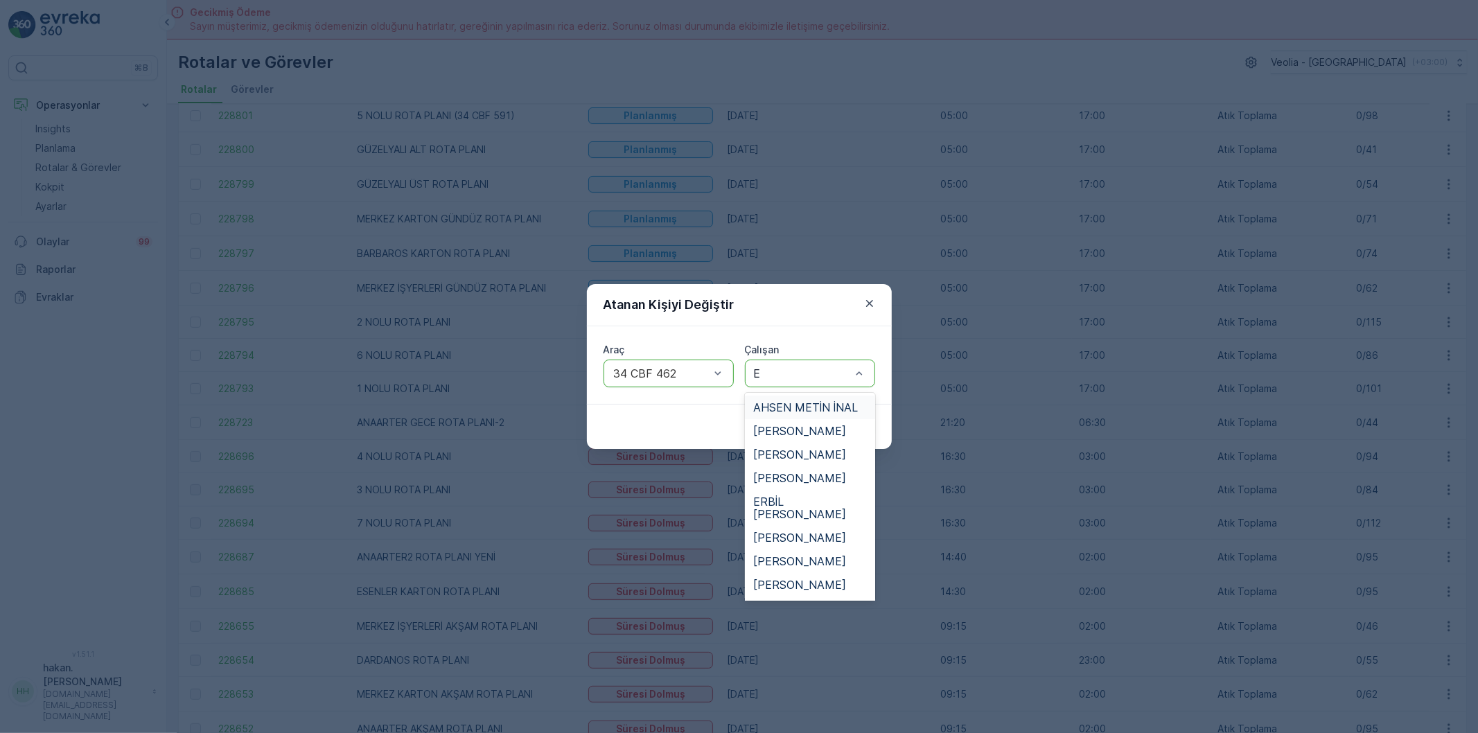
type input "EM"
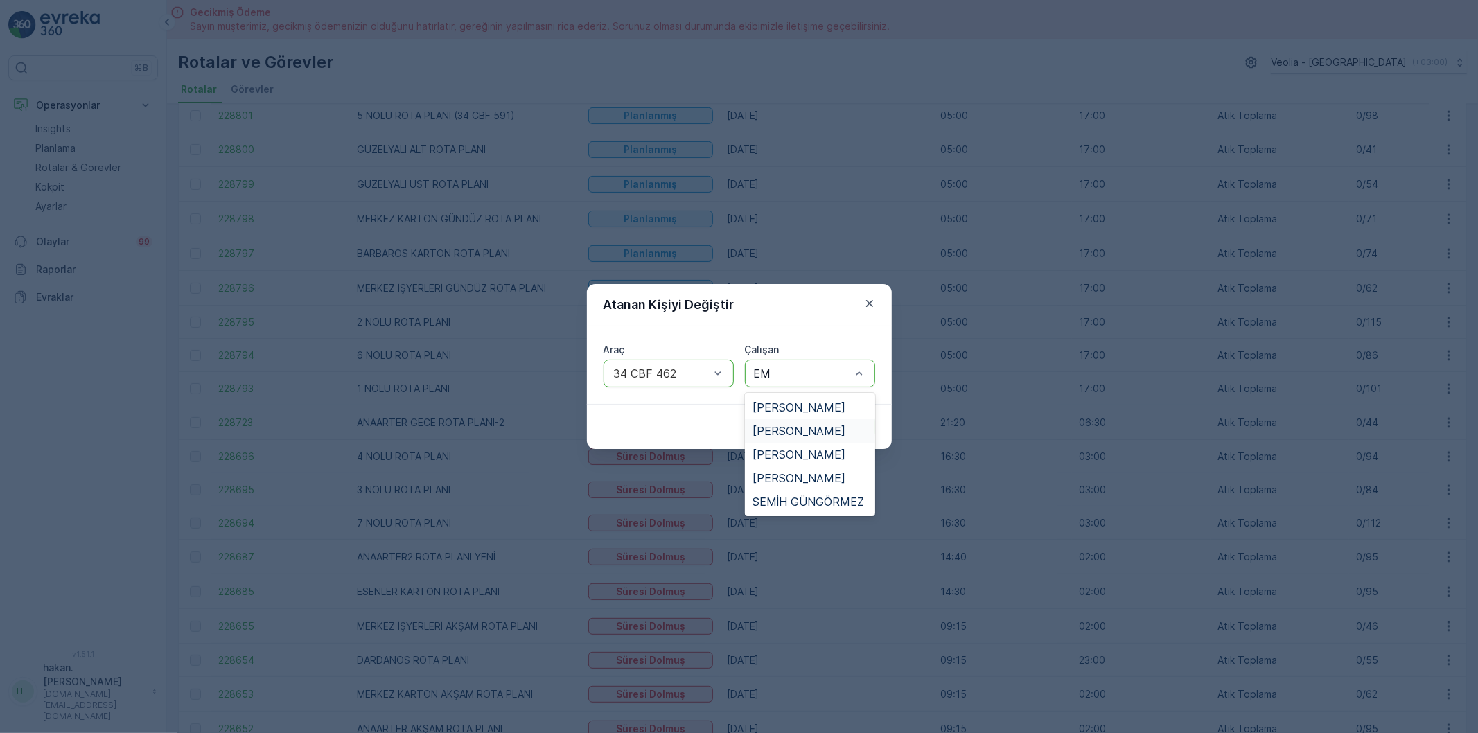
click at [813, 426] on span "[PERSON_NAME]" at bounding box center [799, 431] width 93 height 12
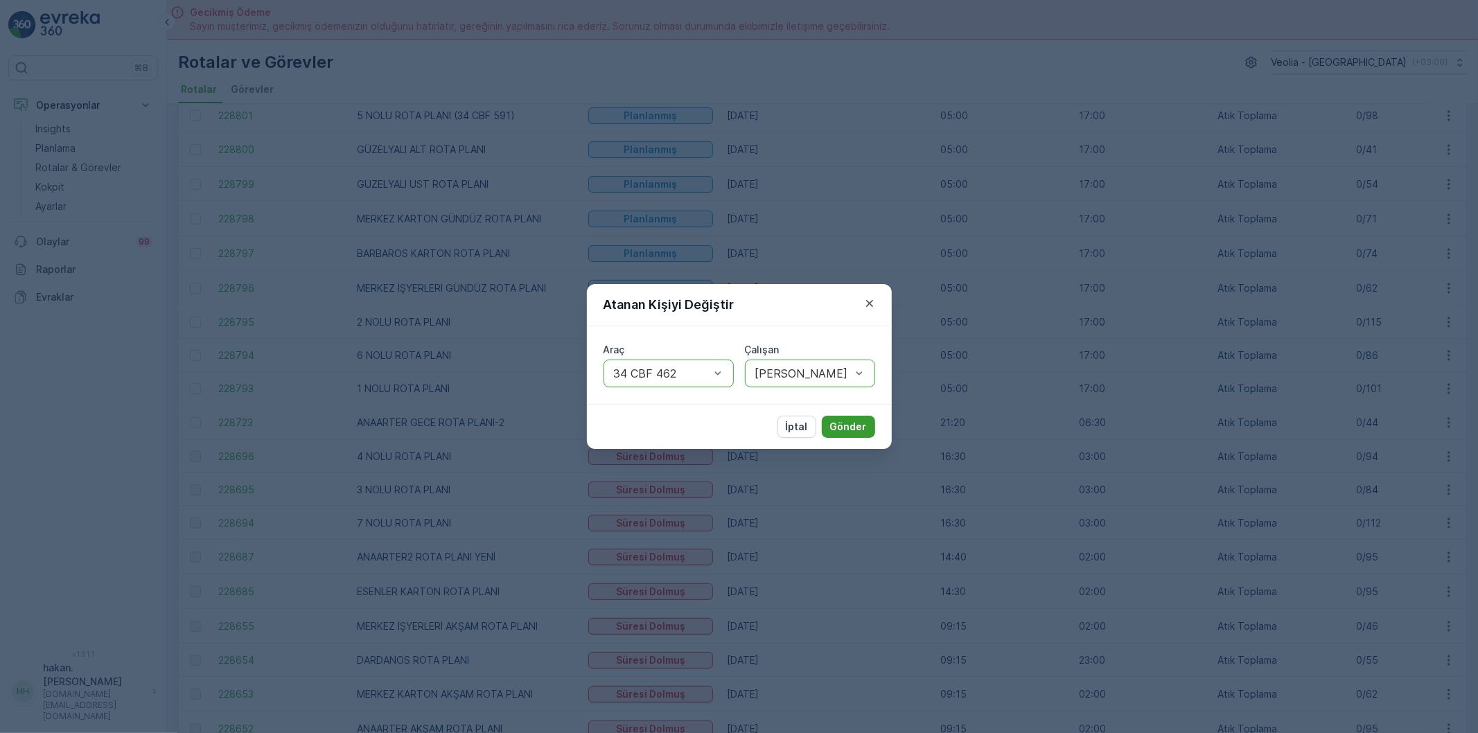
click at [839, 421] on p "Gönder" at bounding box center [848, 427] width 37 height 14
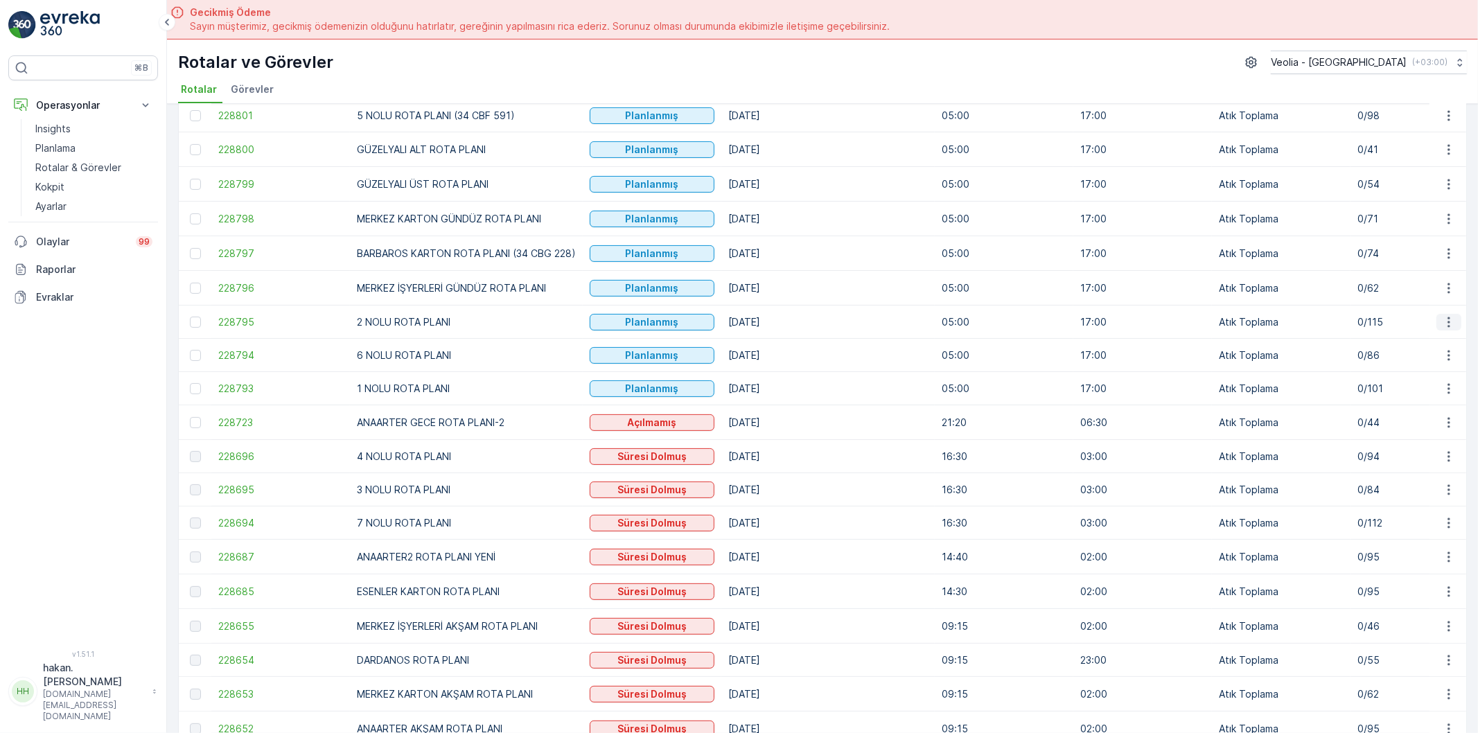
click at [1448, 324] on icon "button" at bounding box center [1449, 322] width 14 height 14
click at [1386, 407] on span "Atanan Kişiyi Değiştir" at bounding box center [1410, 405] width 97 height 14
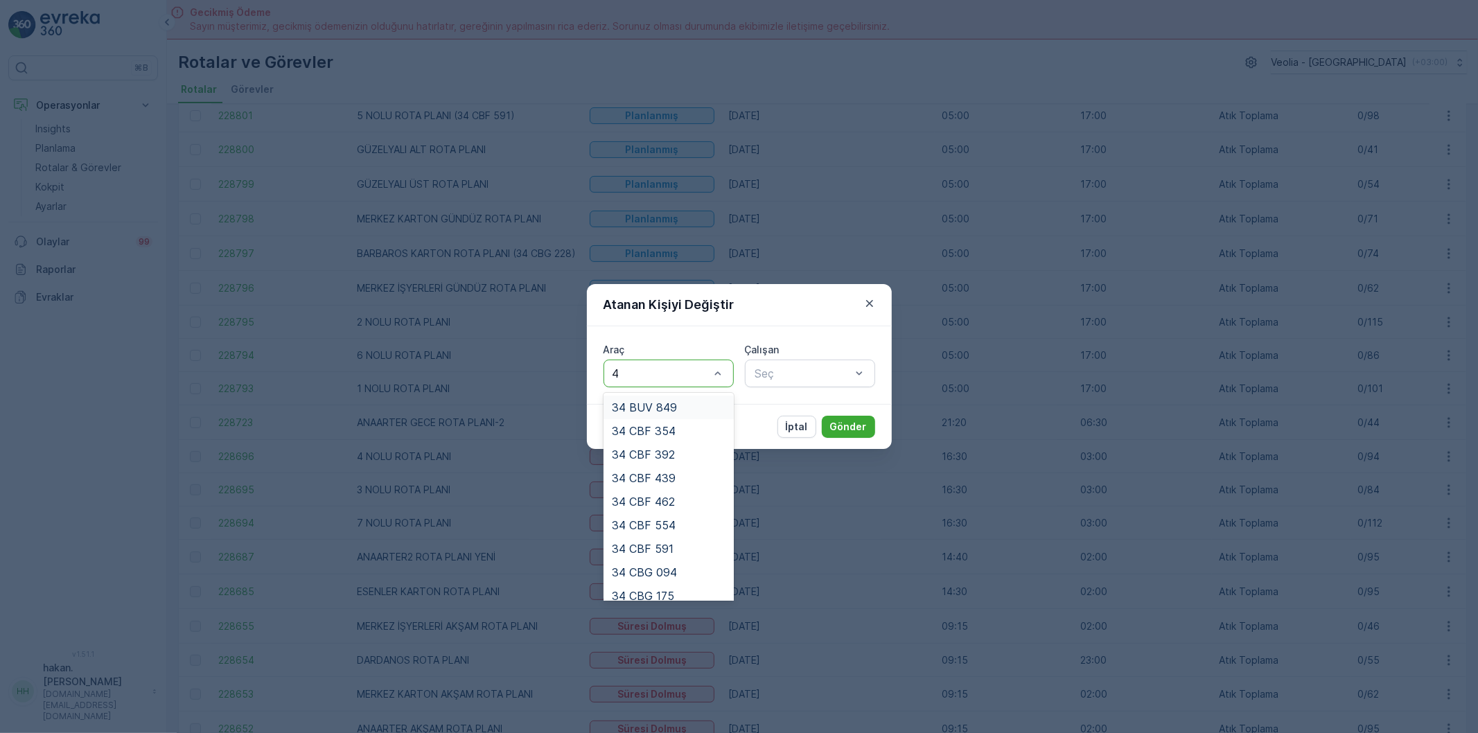
type input "43"
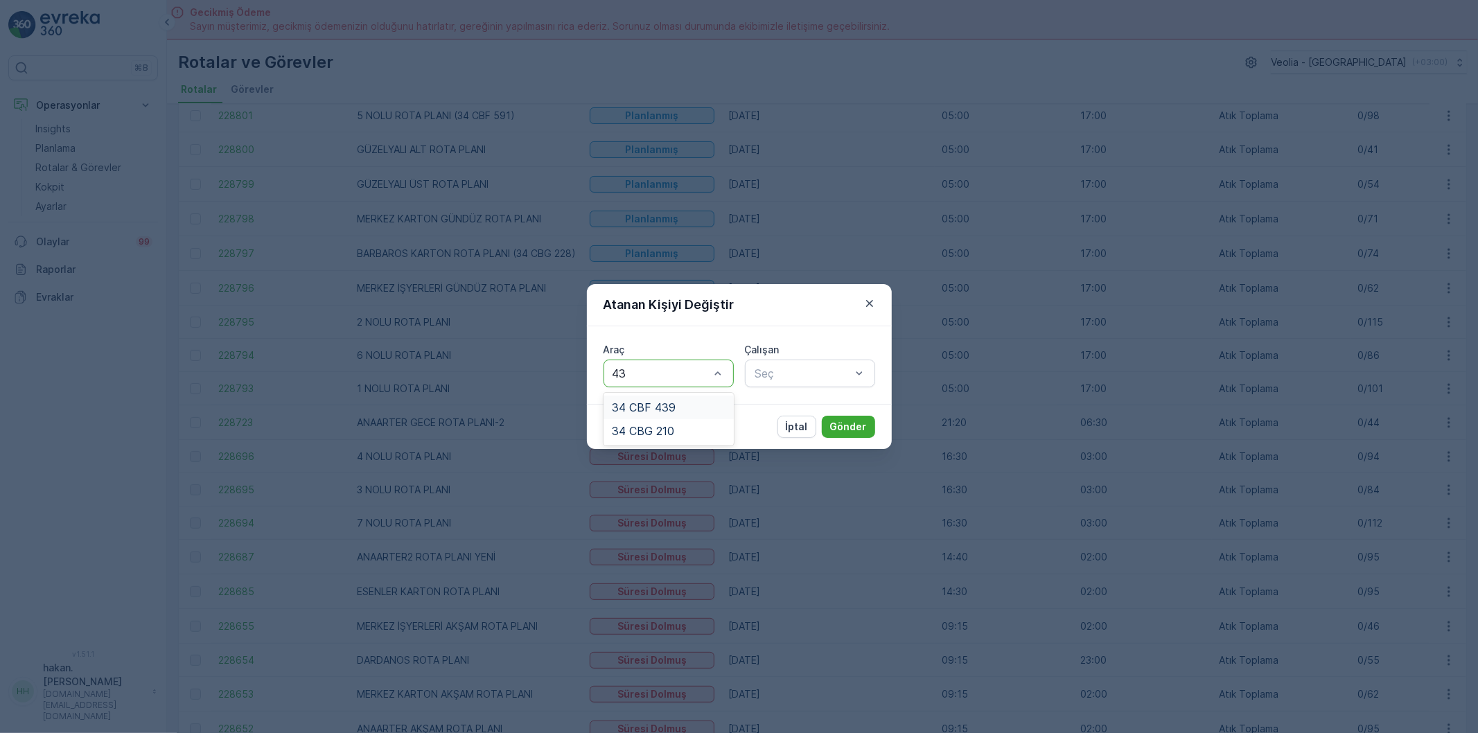
click at [655, 406] on span "34 CBF 439" at bounding box center [644, 407] width 64 height 12
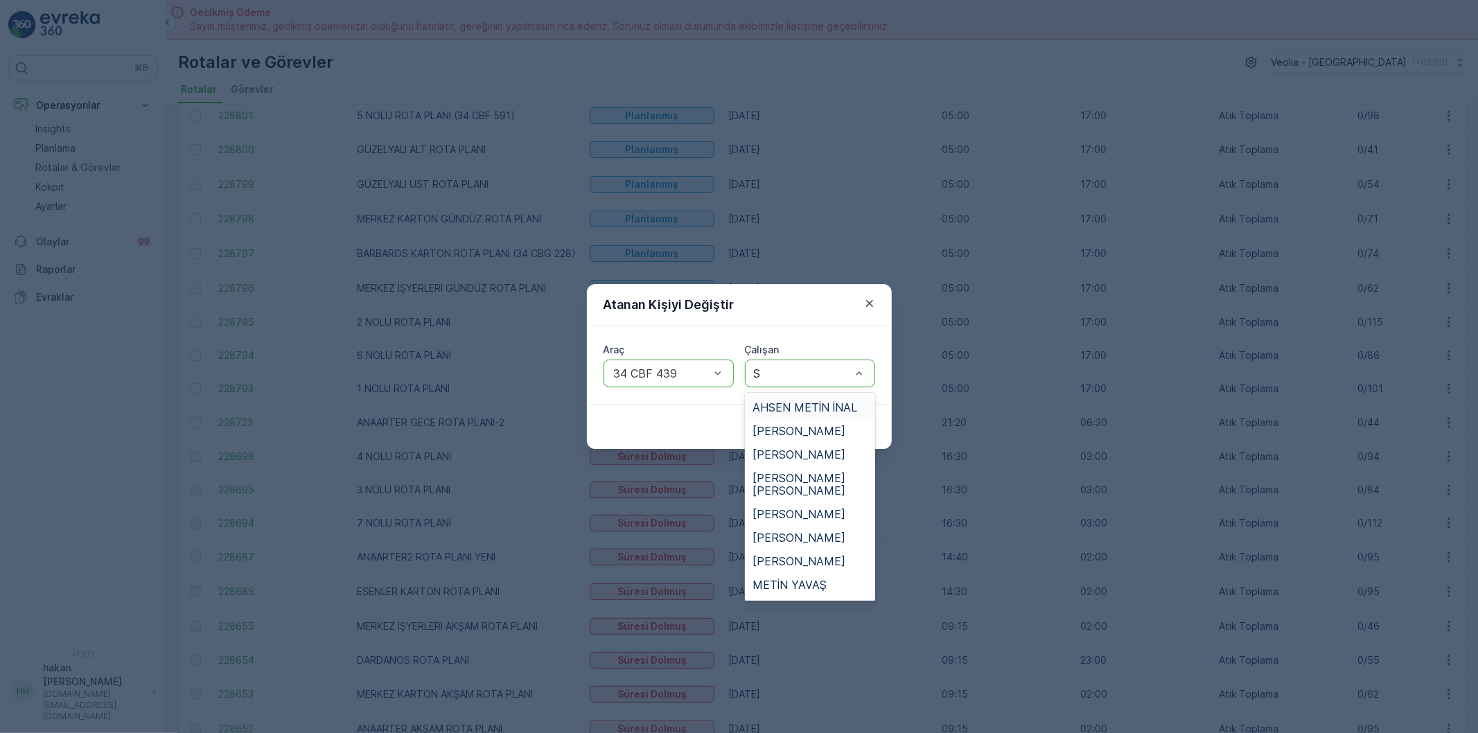
type input "SE"
click at [819, 474] on span "SEMİH GÜNGÖRMEZ" at bounding box center [809, 478] width 112 height 12
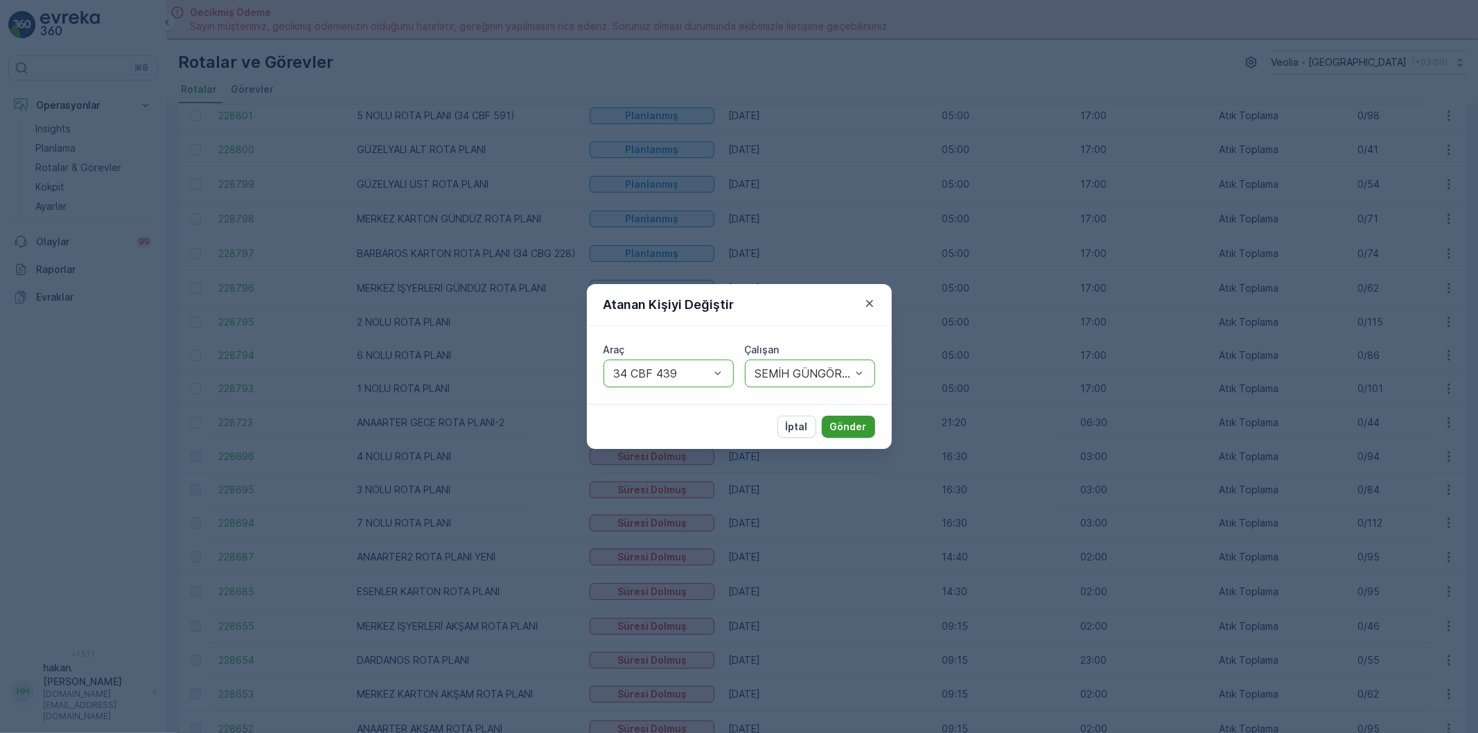
click at [855, 426] on p "Gönder" at bounding box center [848, 427] width 37 height 14
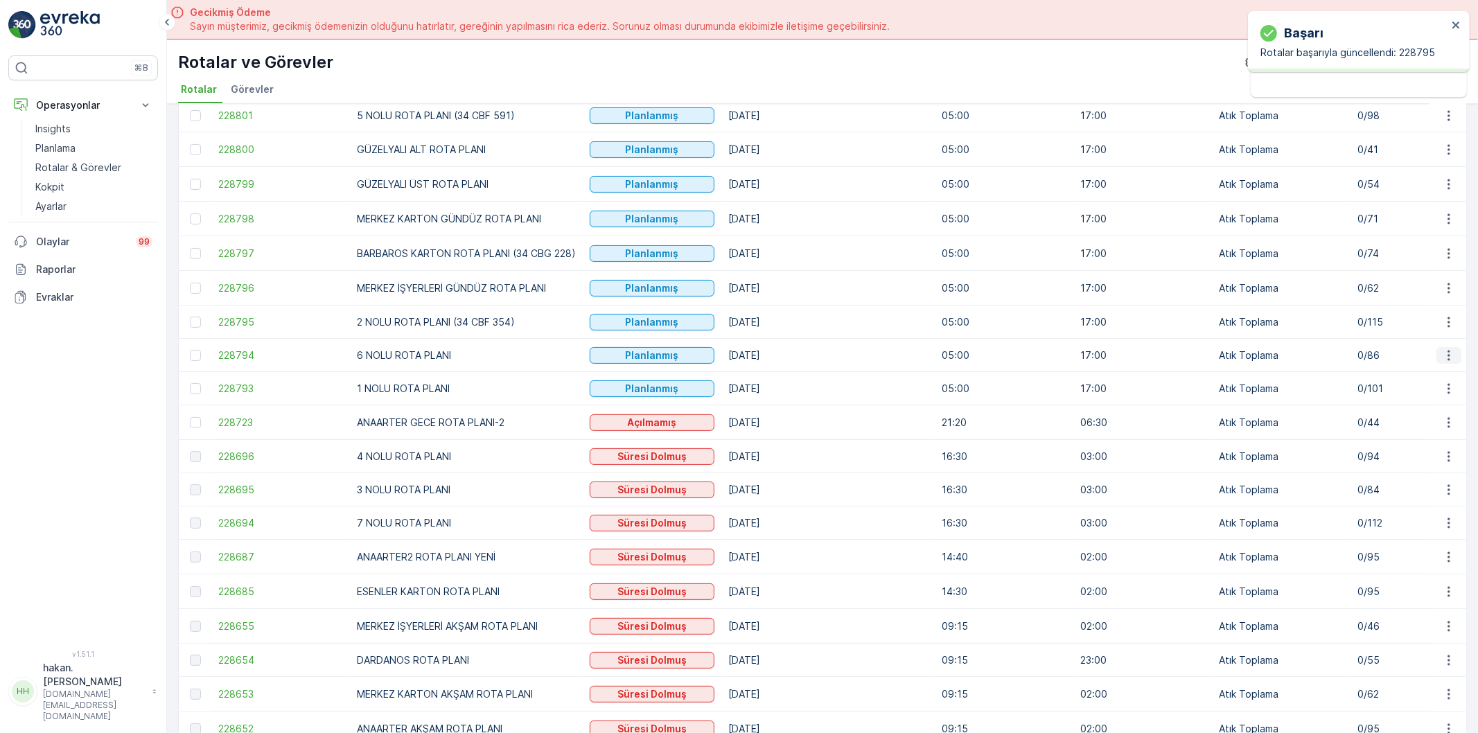
click at [1448, 359] on icon "button" at bounding box center [1449, 355] width 2 height 10
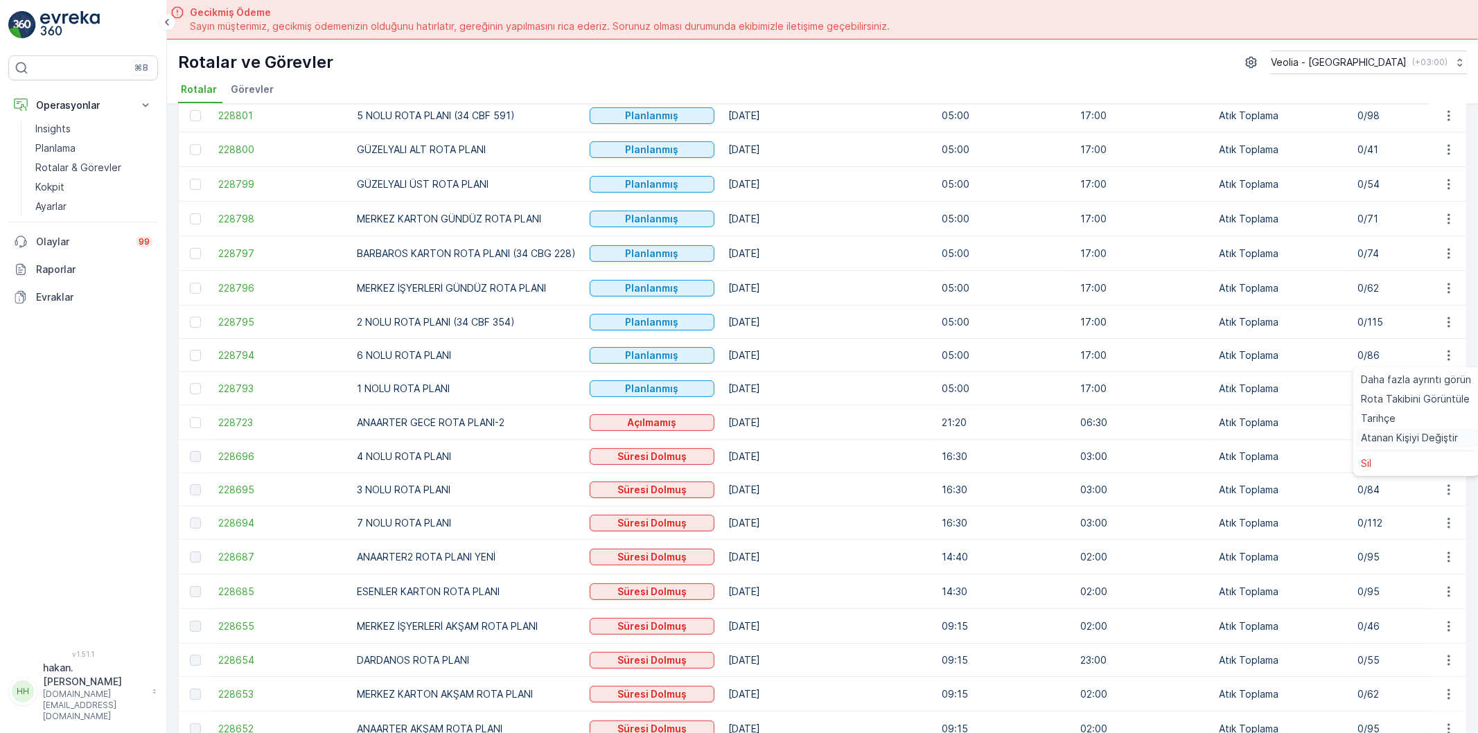
click at [1410, 435] on span "Atanan Kişiyi Değiştir" at bounding box center [1410, 438] width 97 height 14
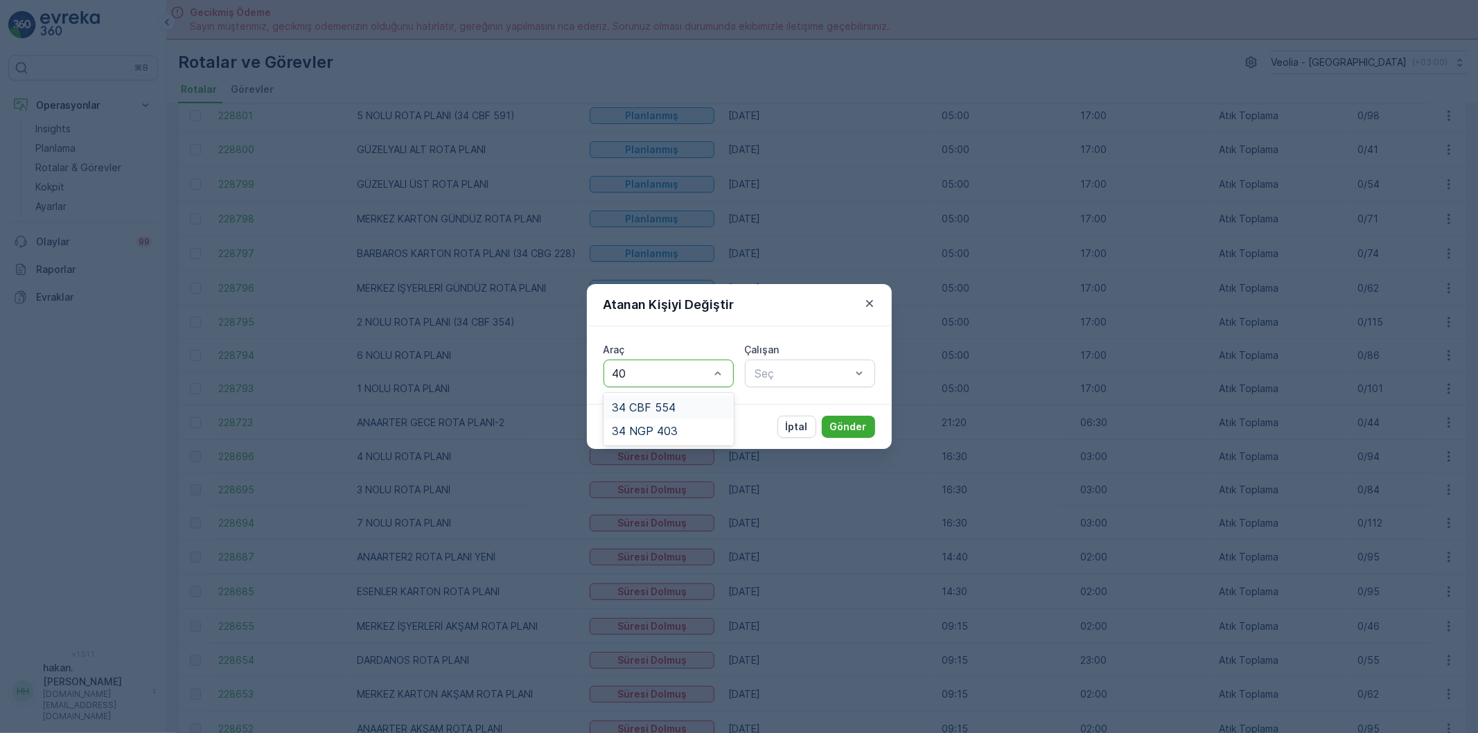
type input "403"
click at [705, 410] on div "34 NGP 403" at bounding box center [669, 407] width 114 height 12
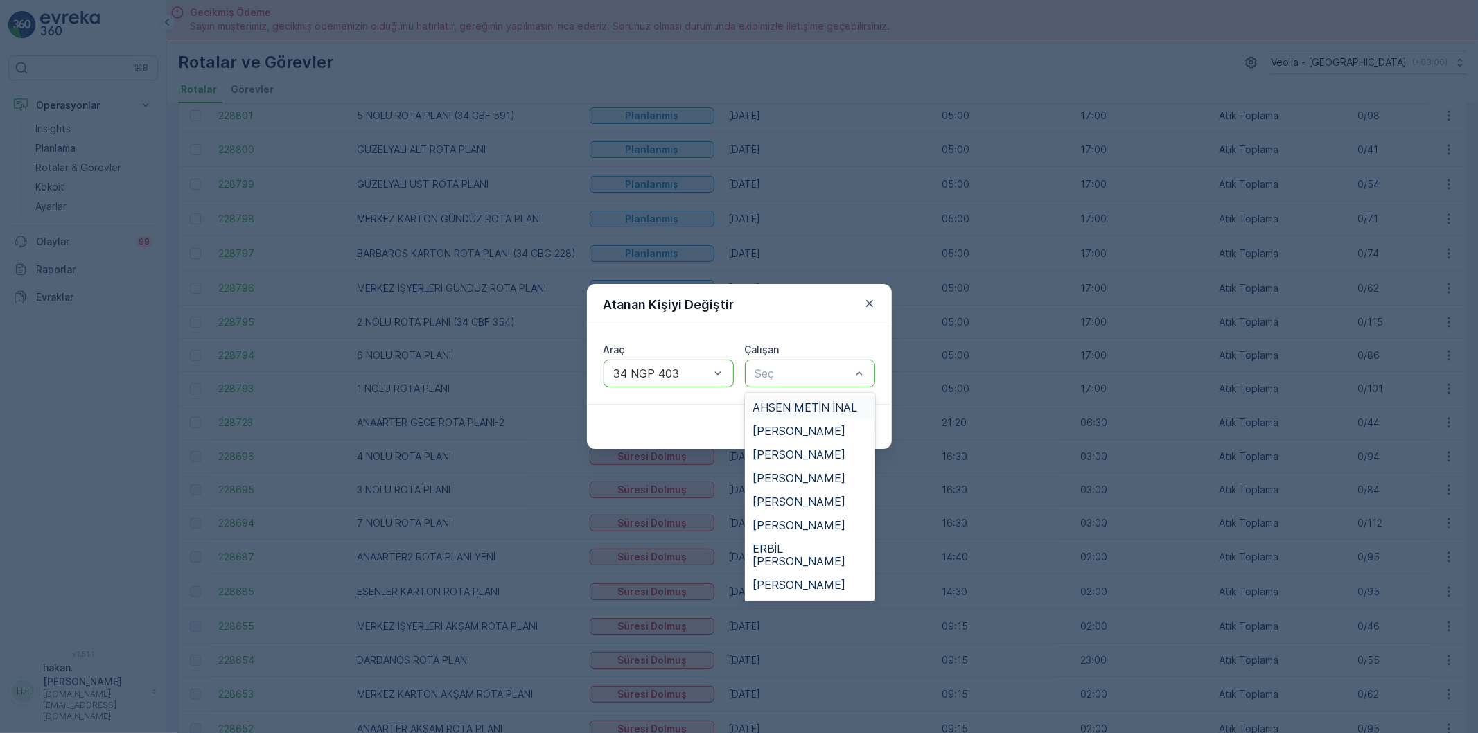
click at [764, 383] on div "Seç" at bounding box center [810, 374] width 130 height 28
type input "HA"
click at [800, 489] on span "[PERSON_NAME]" at bounding box center [799, 492] width 93 height 12
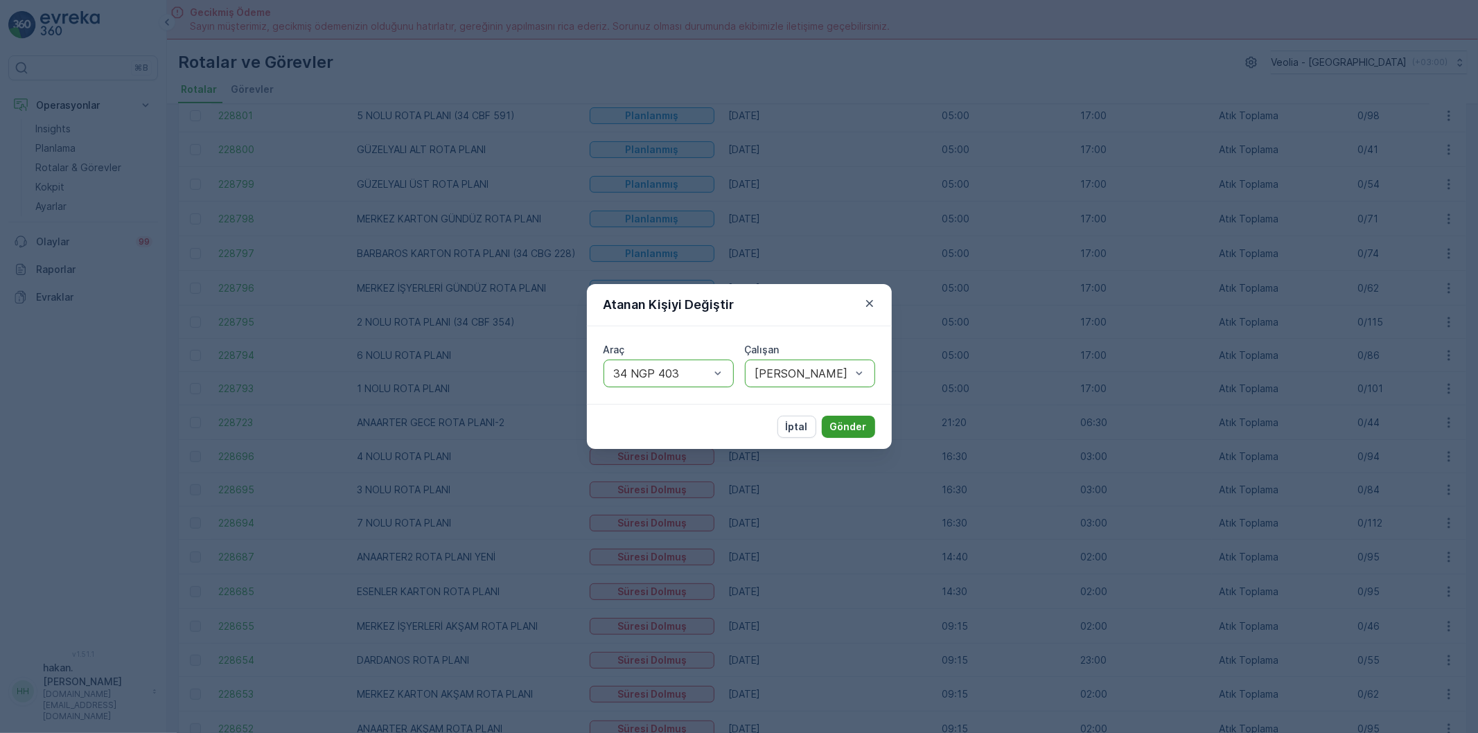
click at [843, 431] on p "Gönder" at bounding box center [848, 427] width 37 height 14
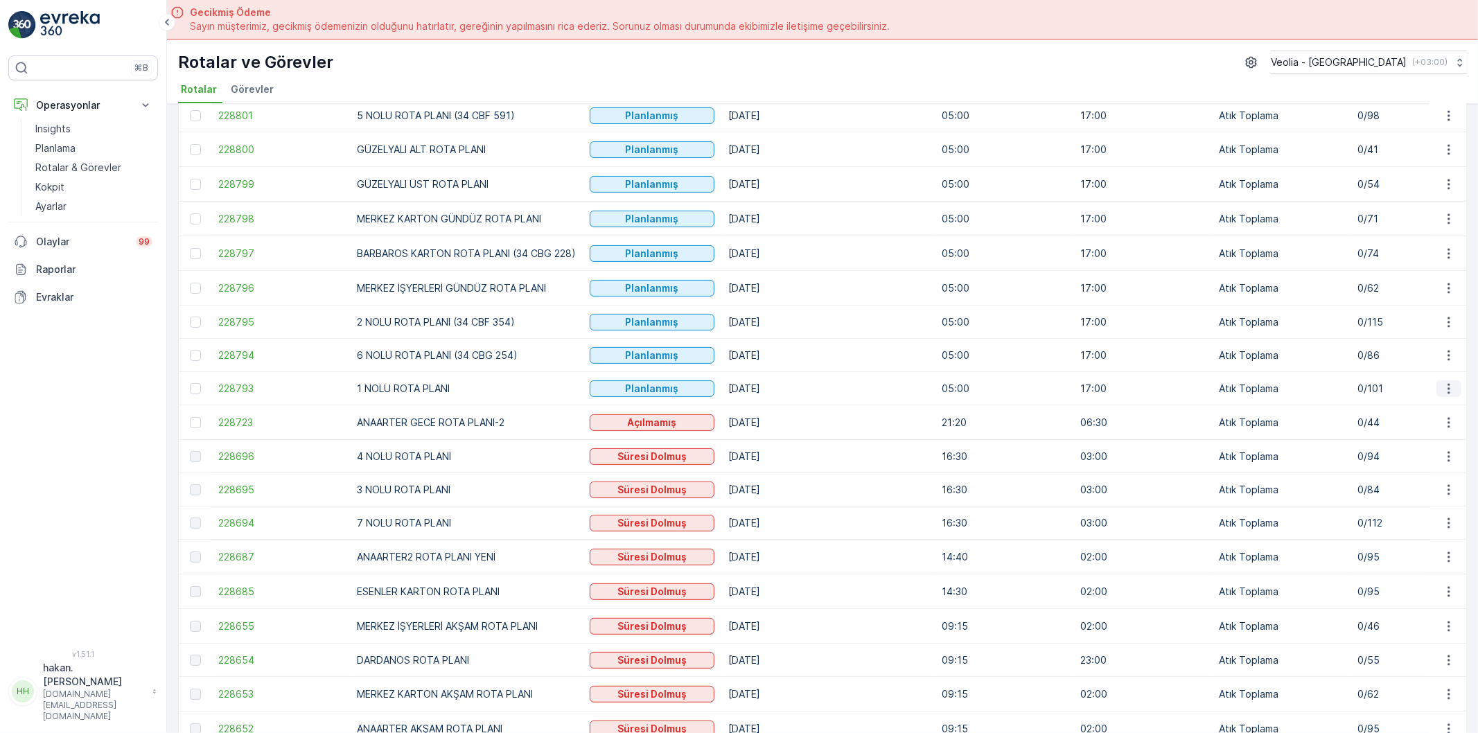
click at [1448, 393] on icon "button" at bounding box center [1449, 388] width 2 height 10
click at [1372, 465] on span "Atanan Kişiyi Değiştir" at bounding box center [1410, 471] width 97 height 14
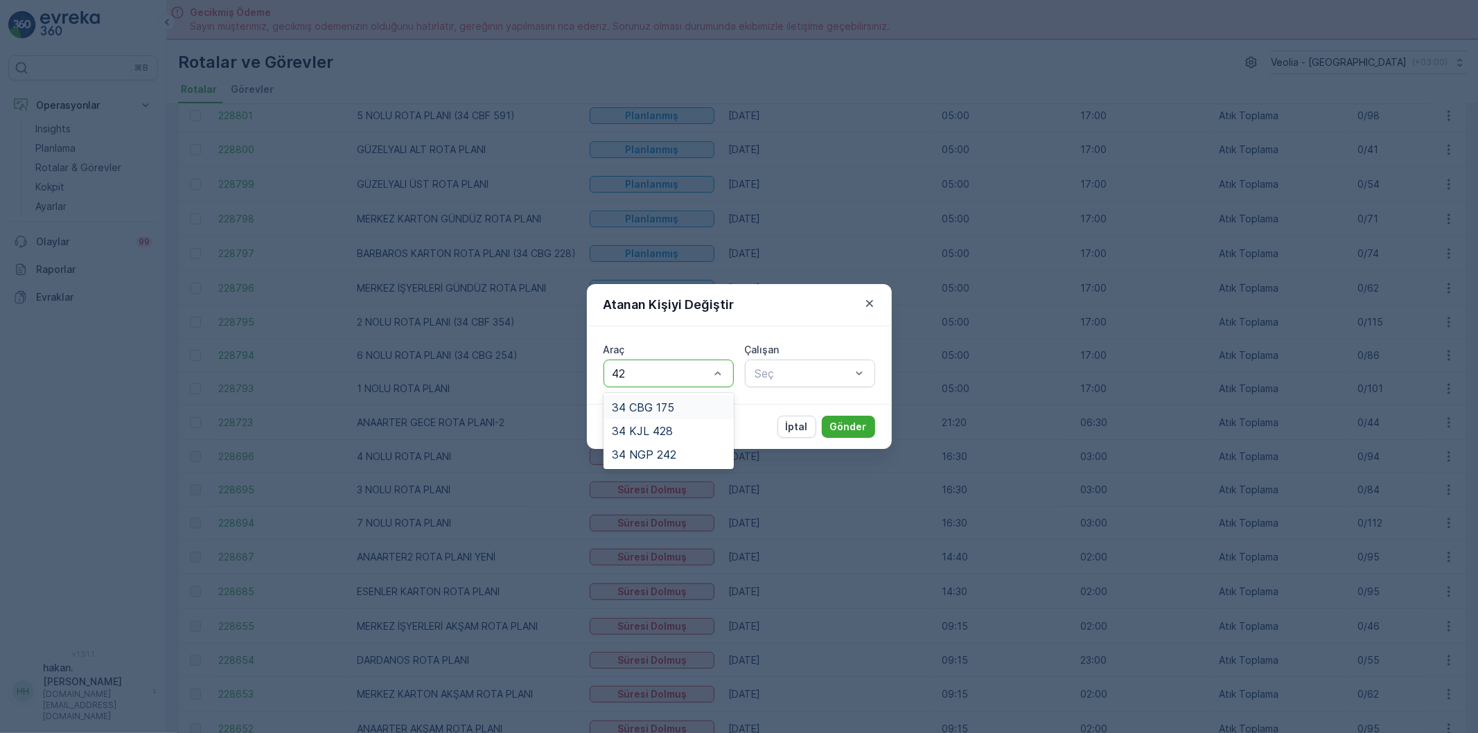
type input "428"
click at [692, 405] on div "34 KJL 428" at bounding box center [669, 407] width 114 height 12
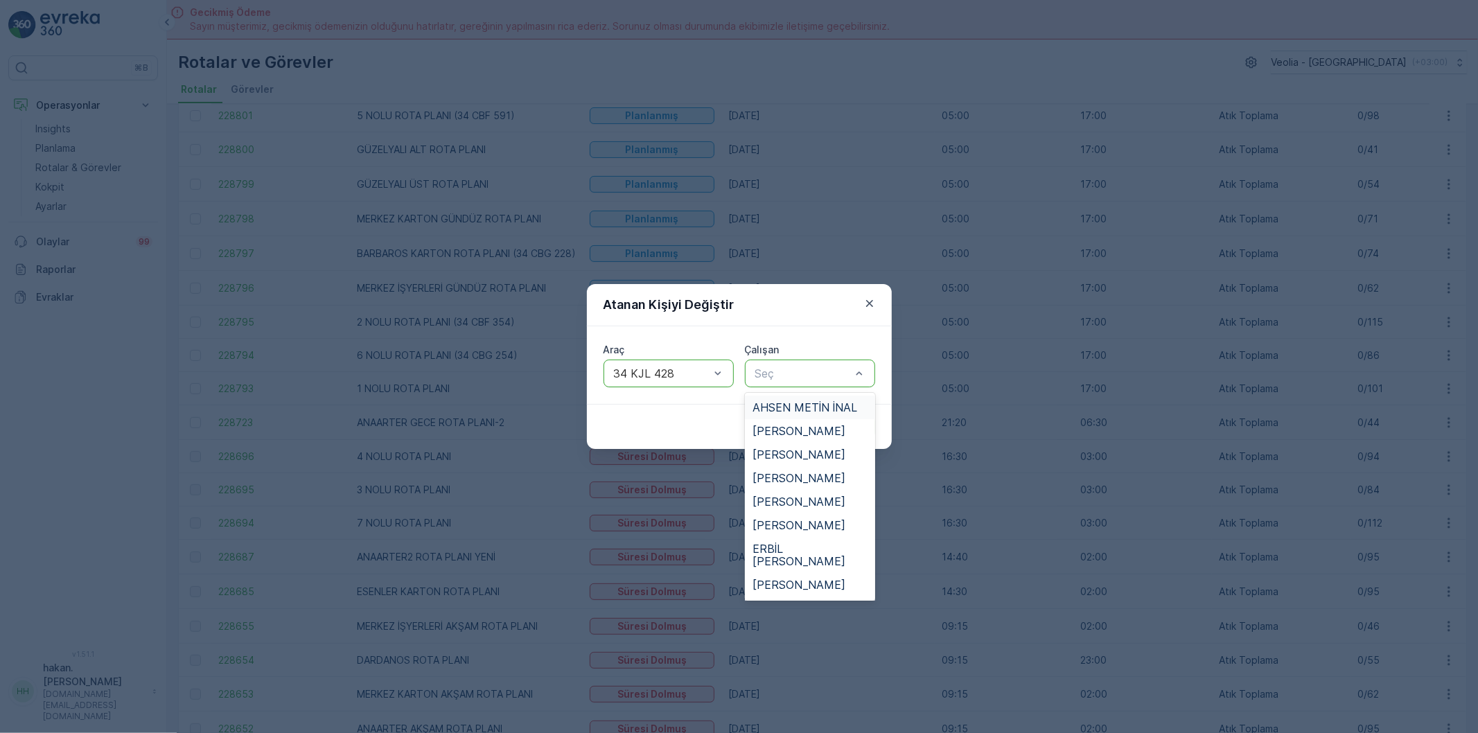
type input "G"
click at [811, 484] on span "[PERSON_NAME]" at bounding box center [799, 490] width 93 height 12
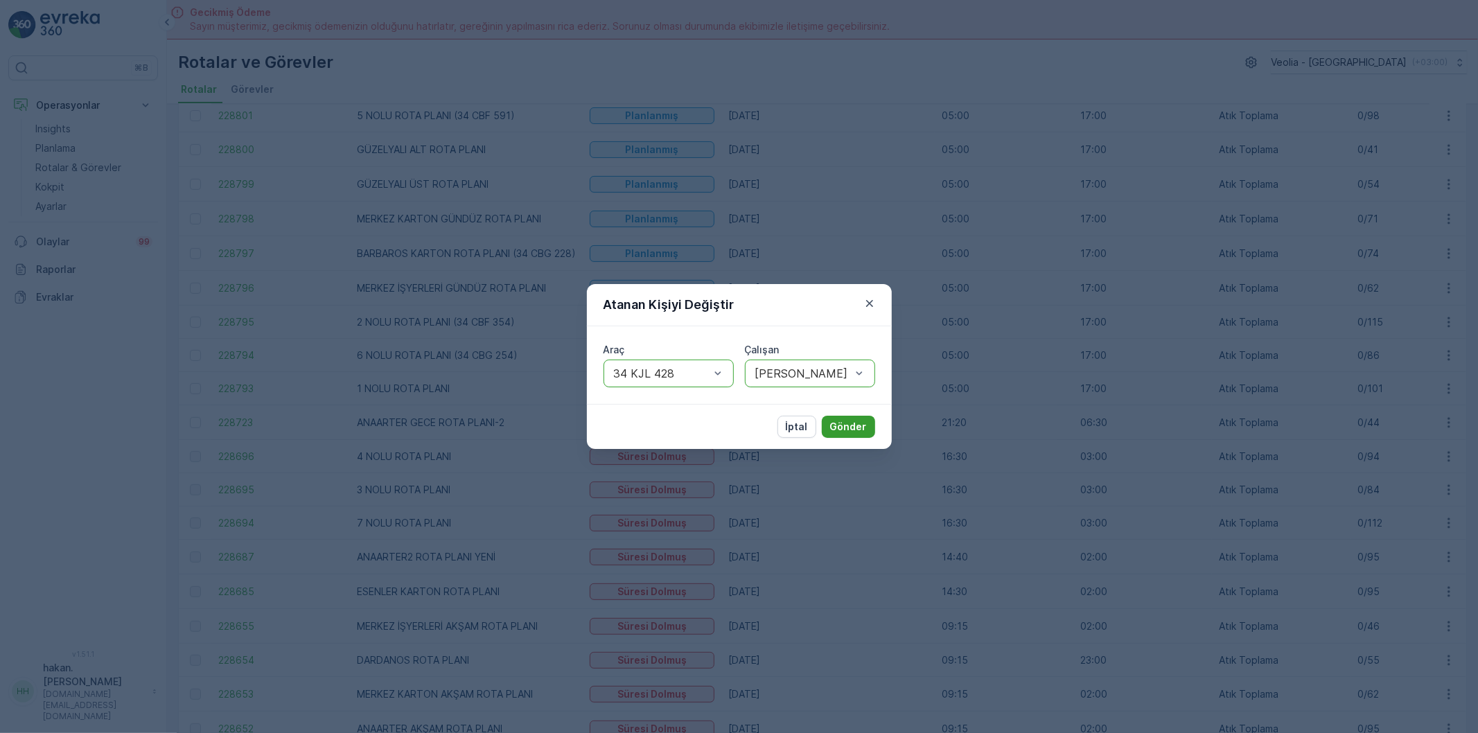
click at [849, 432] on p "Gönder" at bounding box center [848, 427] width 37 height 14
